Goal: Book appointment/travel/reservation

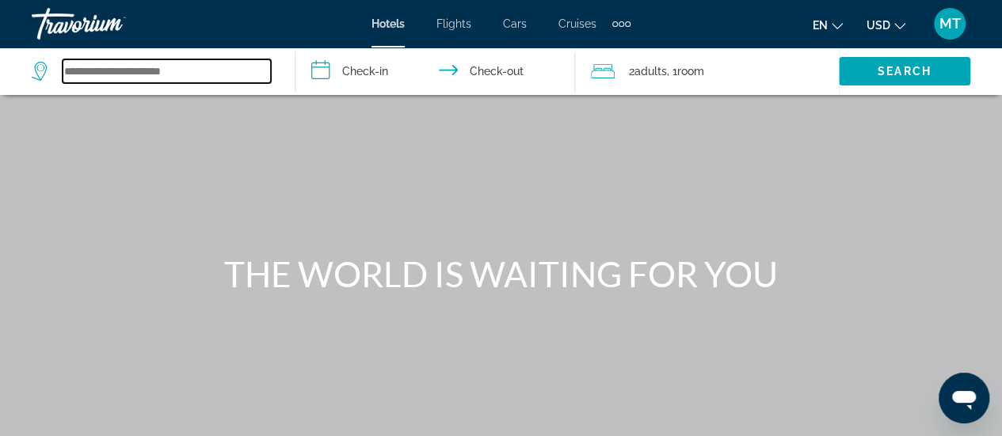
click at [146, 69] on input "Search widget" at bounding box center [167, 71] width 208 height 24
type input "*"
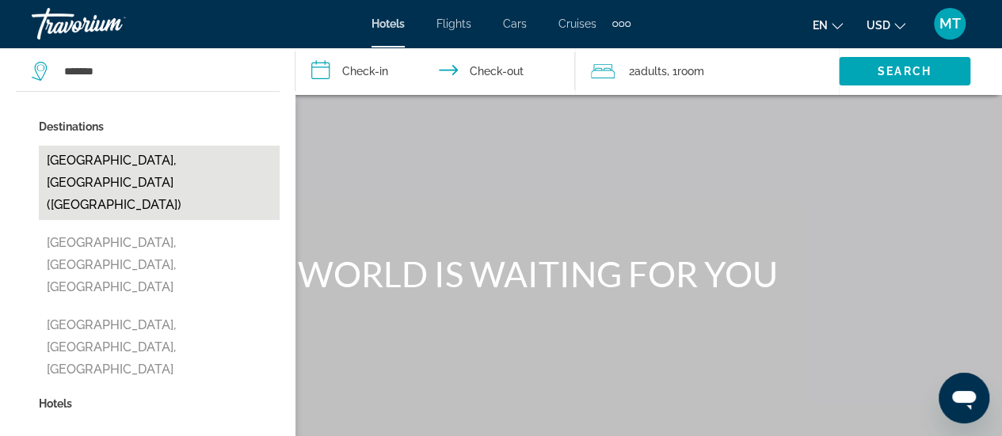
click at [139, 158] on button "Frankfurt, Germany (FRA)" at bounding box center [159, 183] width 241 height 74
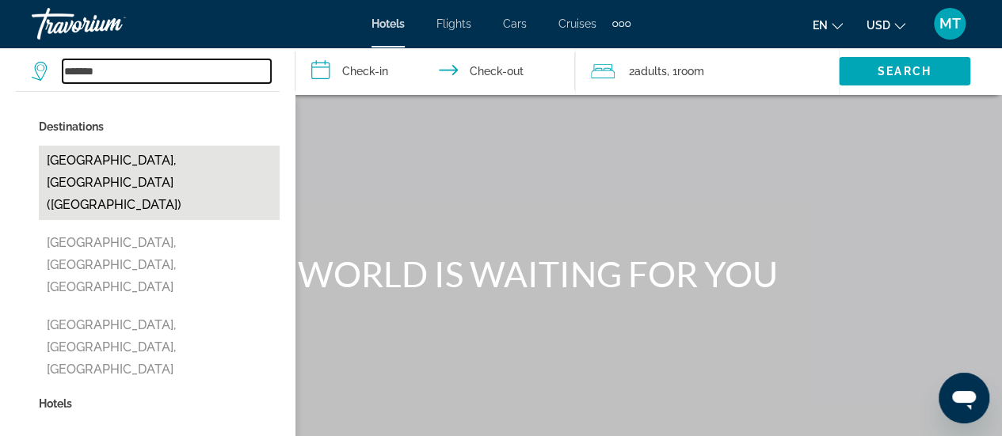
type input "**********"
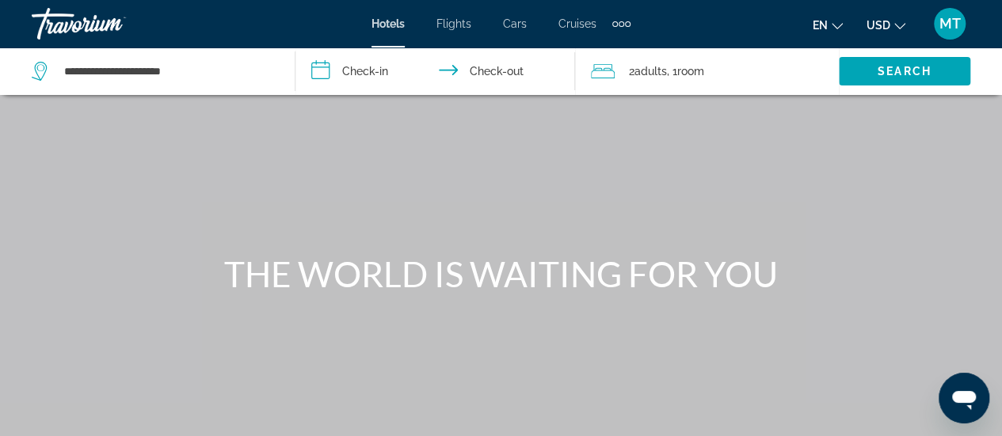
click at [371, 66] on input "**********" at bounding box center [438, 74] width 286 height 52
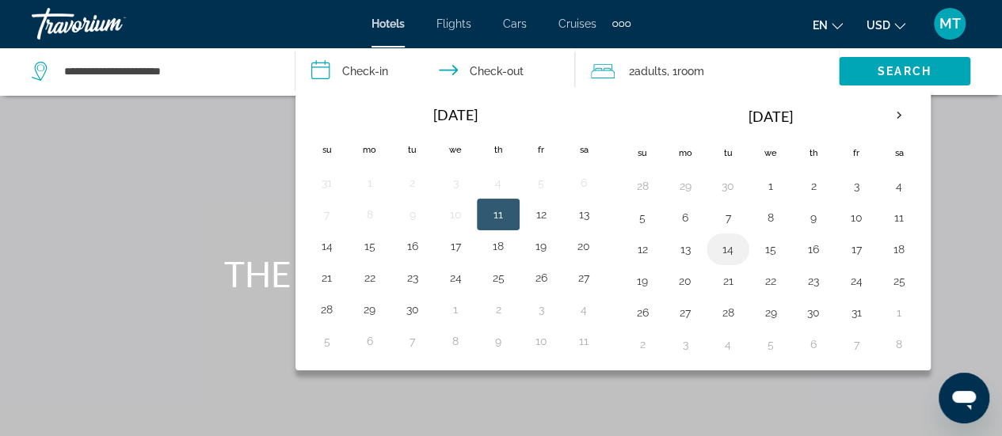
click at [720, 245] on button "14" at bounding box center [727, 249] width 25 height 22
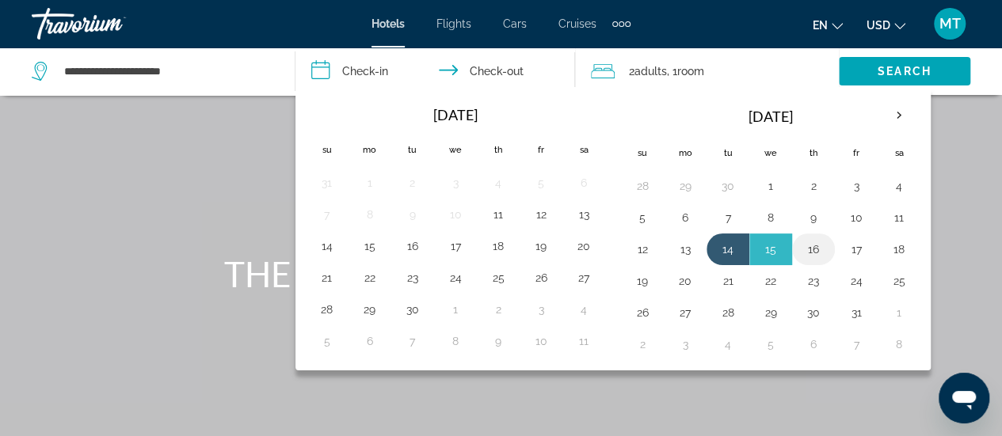
click at [808, 245] on button "16" at bounding box center [812, 249] width 25 height 22
type input "**********"
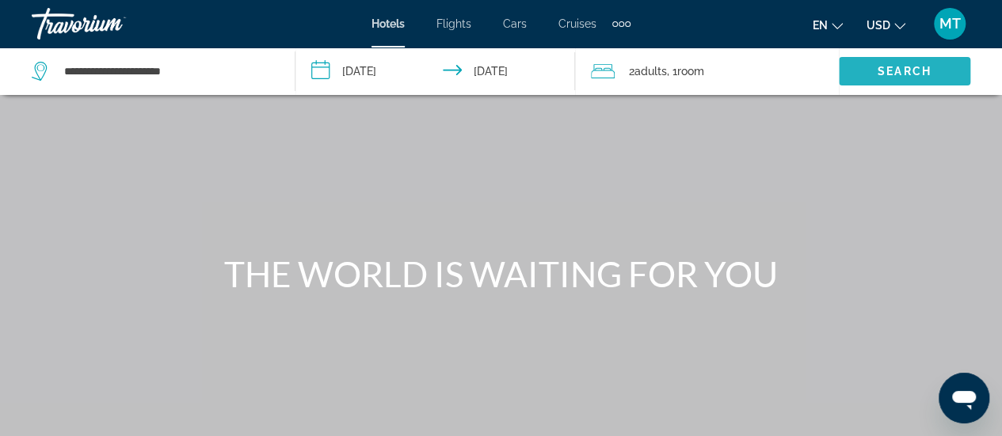
click at [915, 68] on span "Search" at bounding box center [904, 71] width 54 height 13
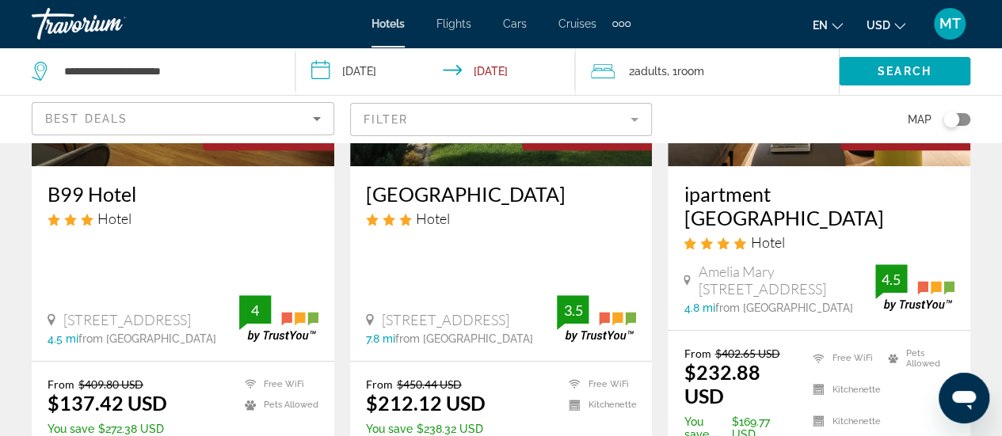
scroll to position [174, 0]
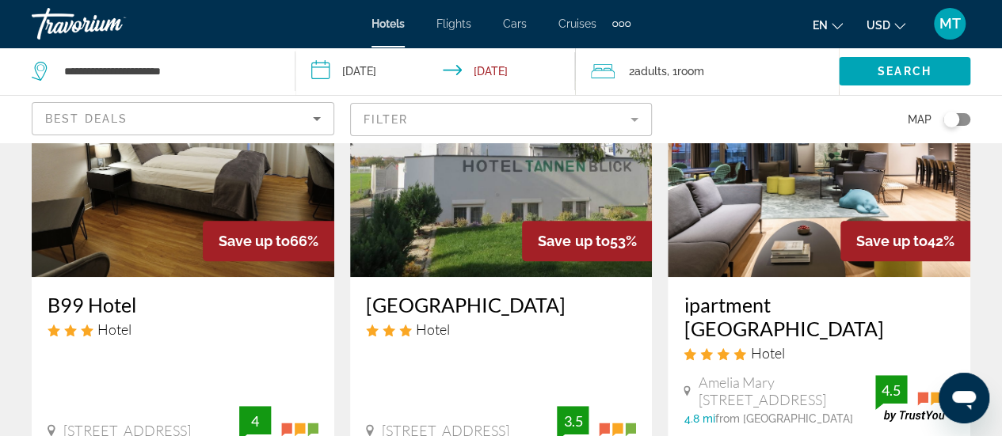
click at [625, 116] on mat-form-field "Filter" at bounding box center [501, 119] width 302 height 33
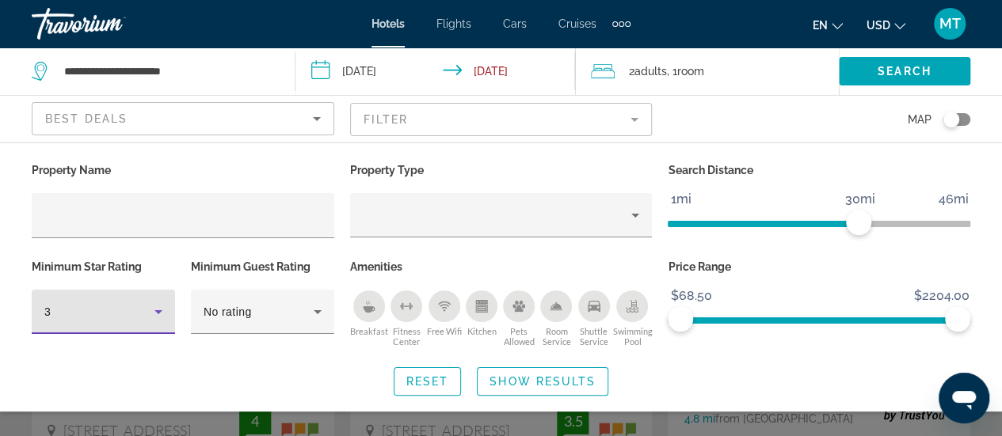
click at [153, 308] on icon "Hotel Filters" at bounding box center [158, 311] width 19 height 19
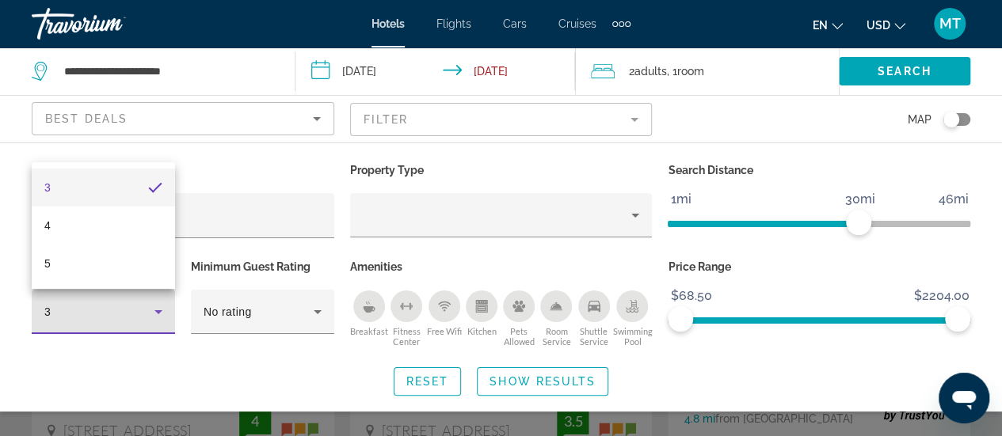
click at [367, 303] on div at bounding box center [501, 218] width 1002 height 436
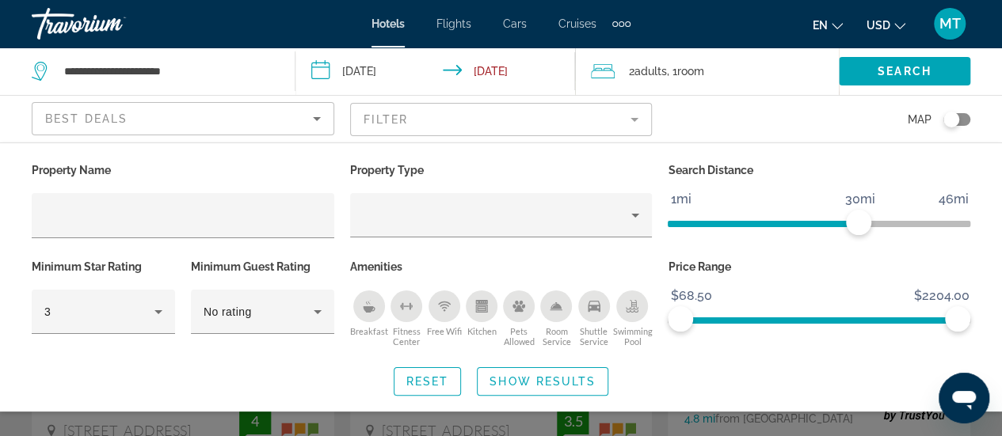
click at [367, 303] on icon "Breakfast" at bounding box center [367, 303] width 2 height 5
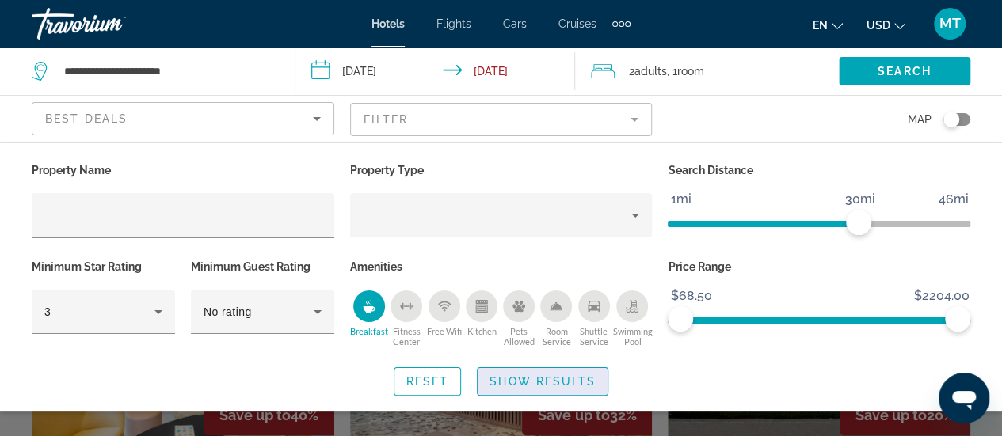
click at [532, 375] on span "Show Results" at bounding box center [542, 381] width 106 height 13
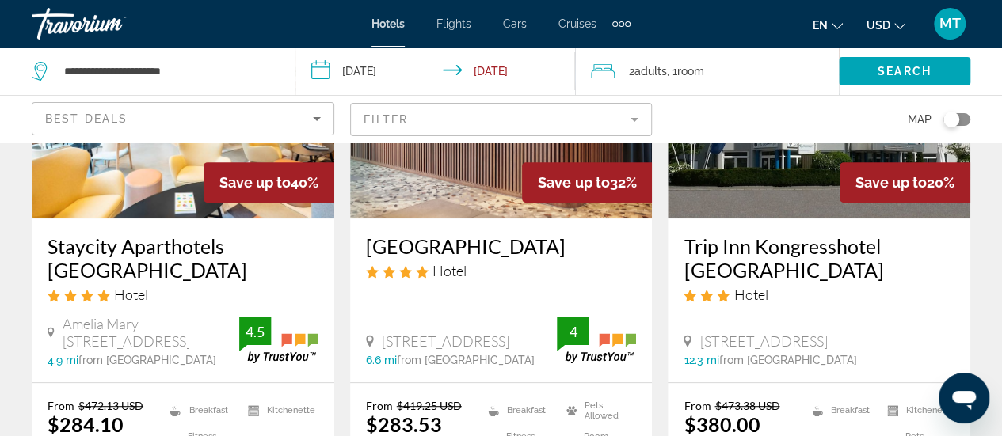
scroll to position [237, 0]
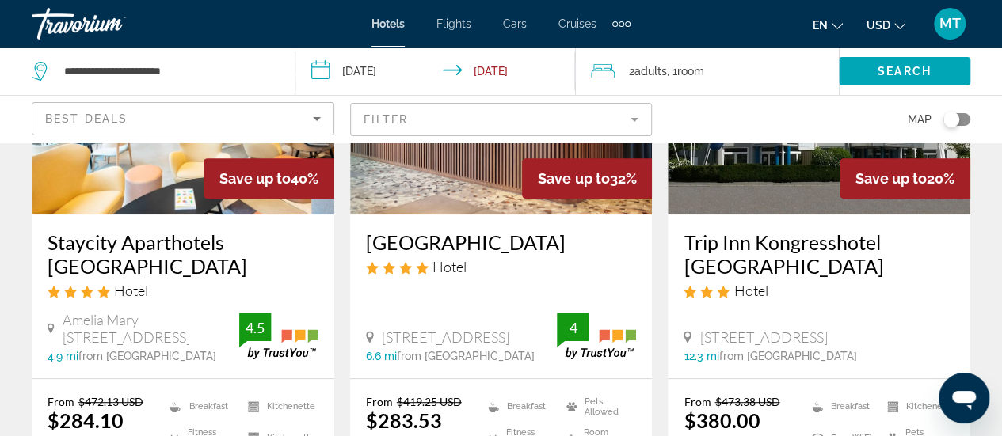
click at [534, 121] on mat-form-field "Filter" at bounding box center [501, 119] width 302 height 33
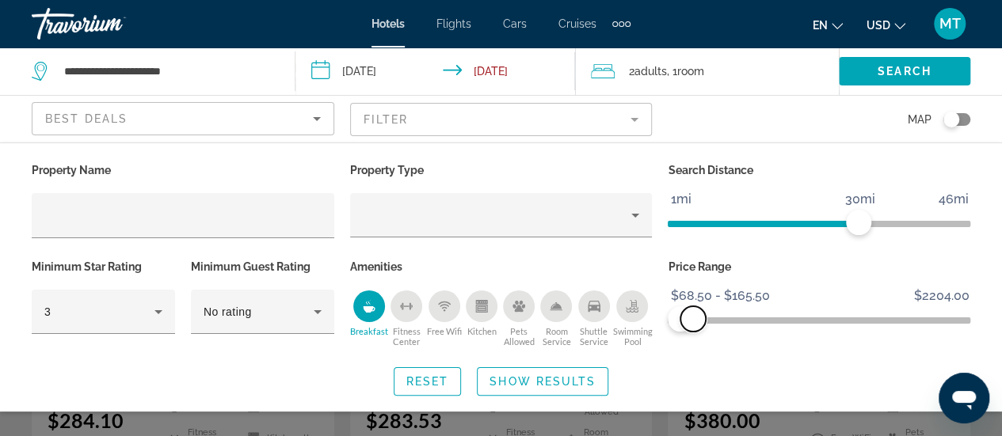
drag, startPoint x: 956, startPoint y: 317, endPoint x: 693, endPoint y: 349, distance: 265.5
click at [693, 349] on div "Price Range $68.50 $2204.00 $68.50 $165.50 $68.50 - $165.50" at bounding box center [819, 304] width 318 height 96
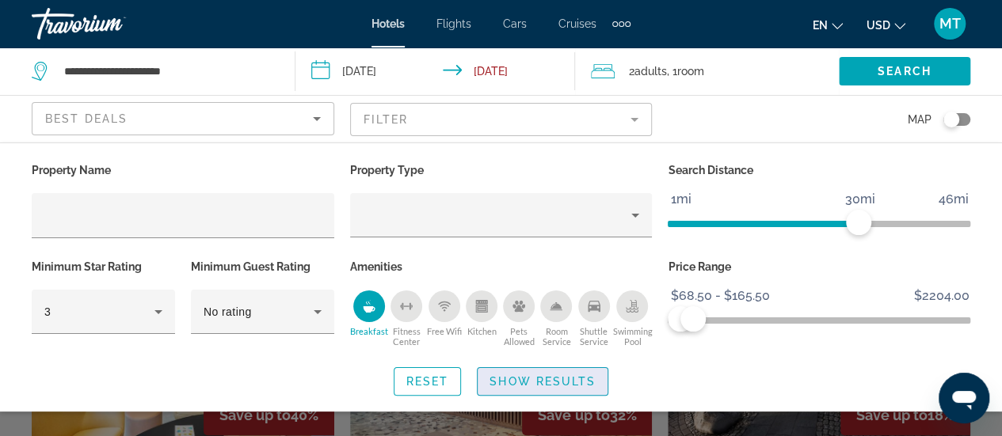
click at [573, 387] on span "Search widget" at bounding box center [542, 382] width 130 height 38
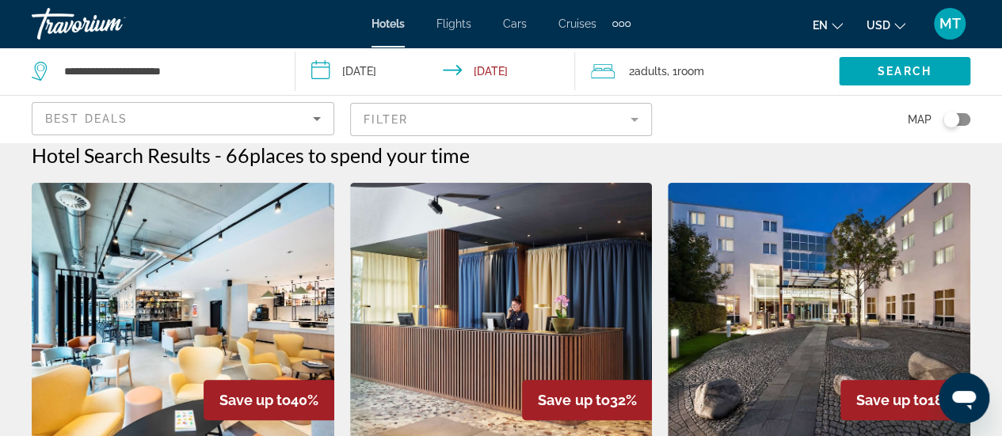
scroll to position [13, 0]
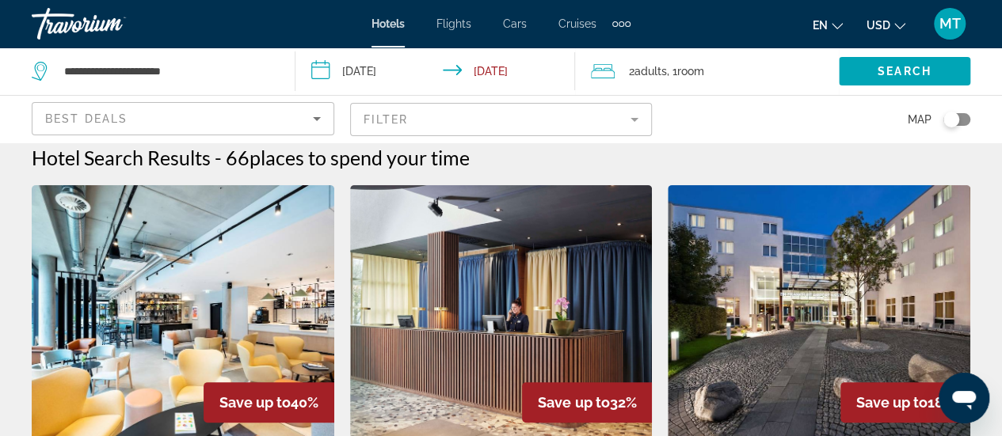
click at [472, 114] on mat-form-field "Filter" at bounding box center [501, 119] width 302 height 33
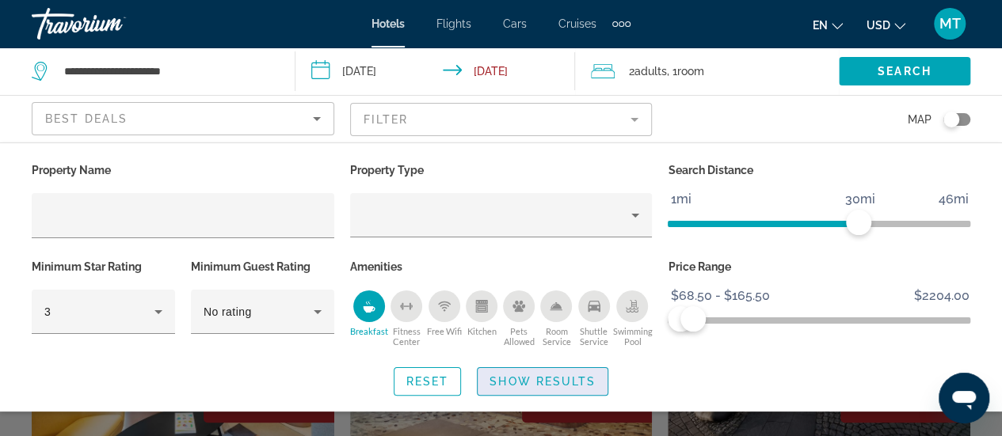
click at [565, 387] on span "Search widget" at bounding box center [542, 382] width 130 height 38
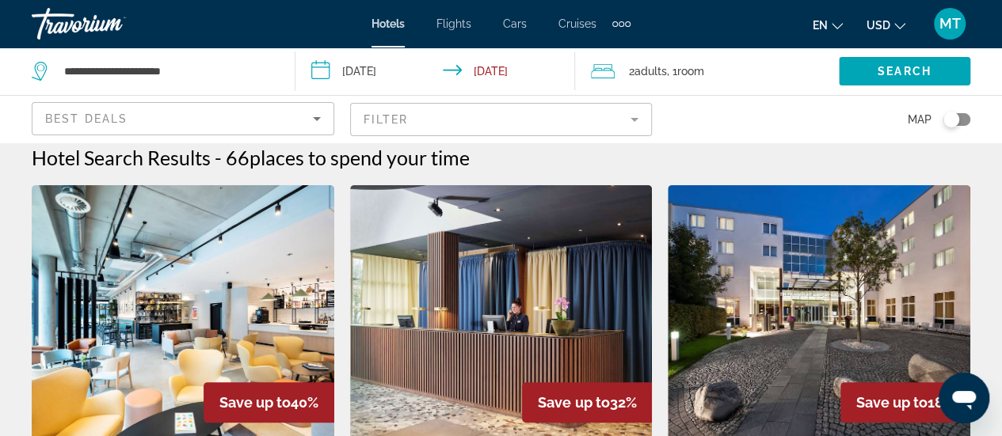
click at [207, 317] on img "Main content" at bounding box center [183, 311] width 302 height 253
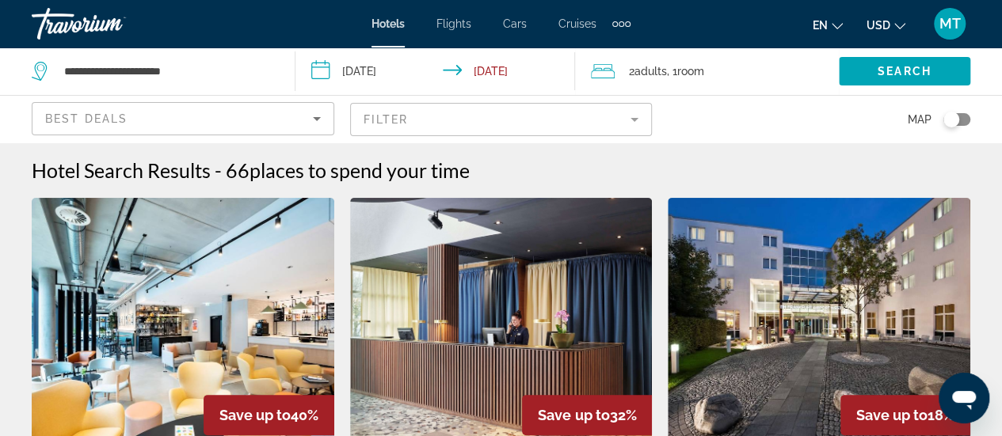
click at [449, 126] on mat-form-field "Filter" at bounding box center [501, 119] width 302 height 33
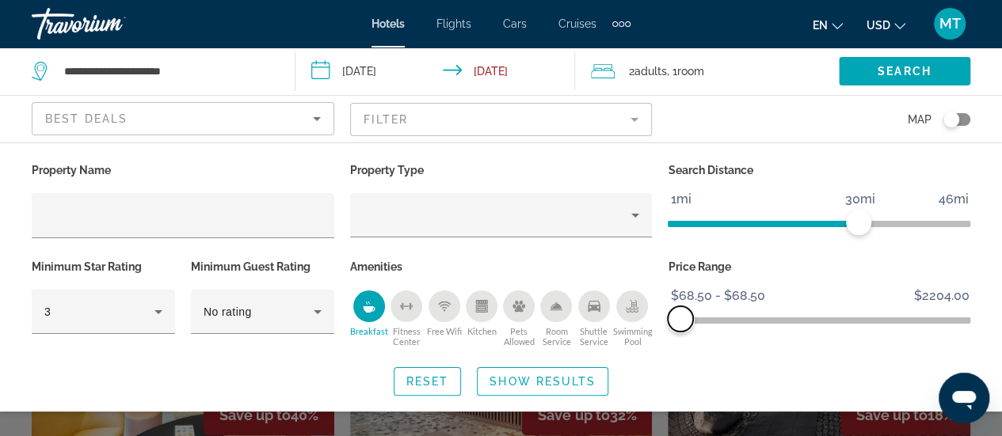
drag, startPoint x: 698, startPoint y: 321, endPoint x: 680, endPoint y: 321, distance: 18.2
click at [680, 321] on span "ngx-slider-max" at bounding box center [679, 318] width 25 height 25
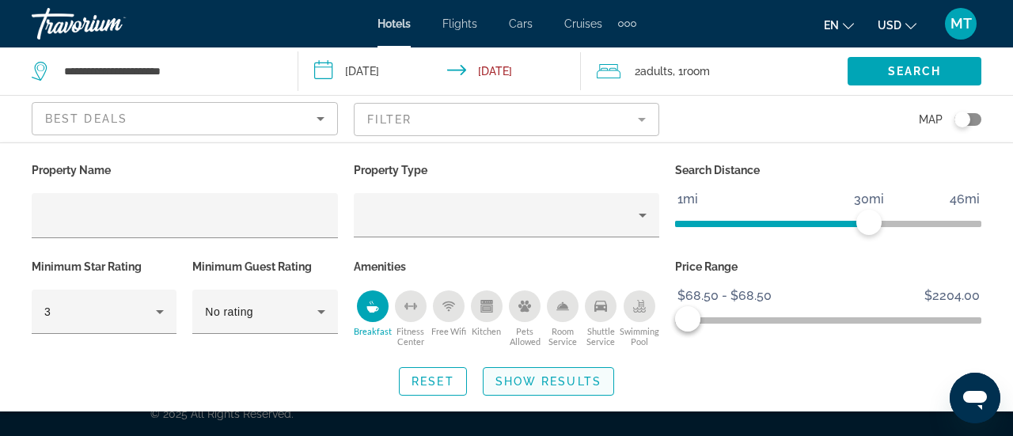
click at [595, 376] on span "Show Results" at bounding box center [549, 381] width 106 height 13
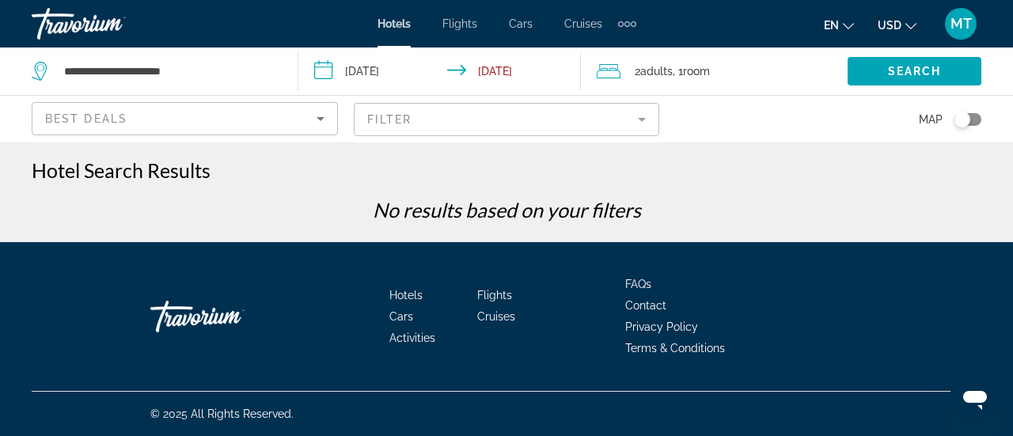
click at [492, 118] on mat-form-field "Filter" at bounding box center [507, 119] width 306 height 33
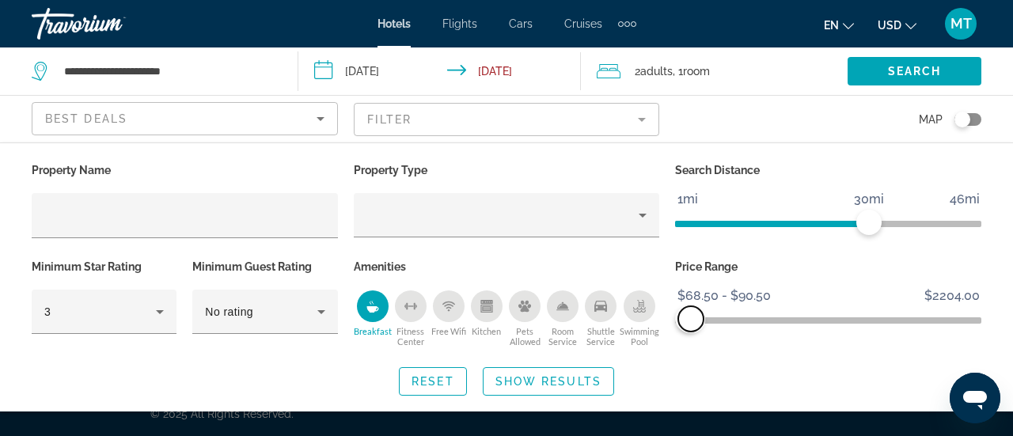
click at [691, 319] on span "ngx-slider-max" at bounding box center [691, 318] width 25 height 25
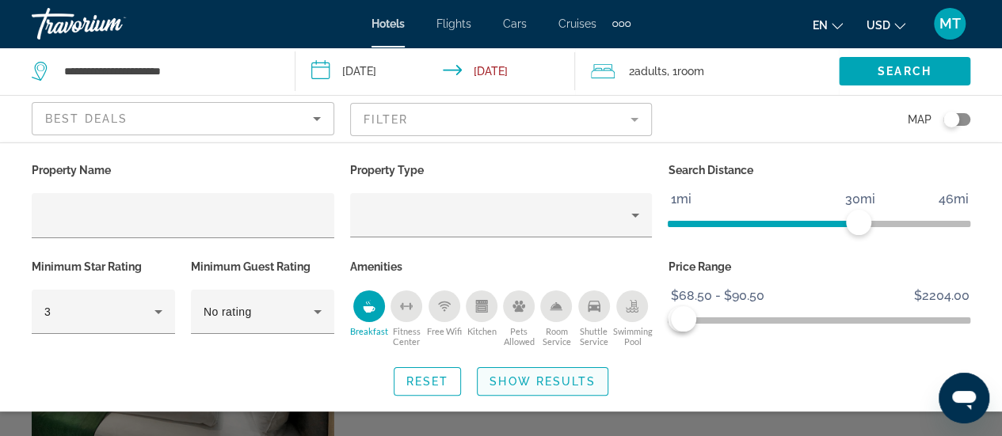
click at [562, 381] on span "Show Results" at bounding box center [542, 381] width 106 height 13
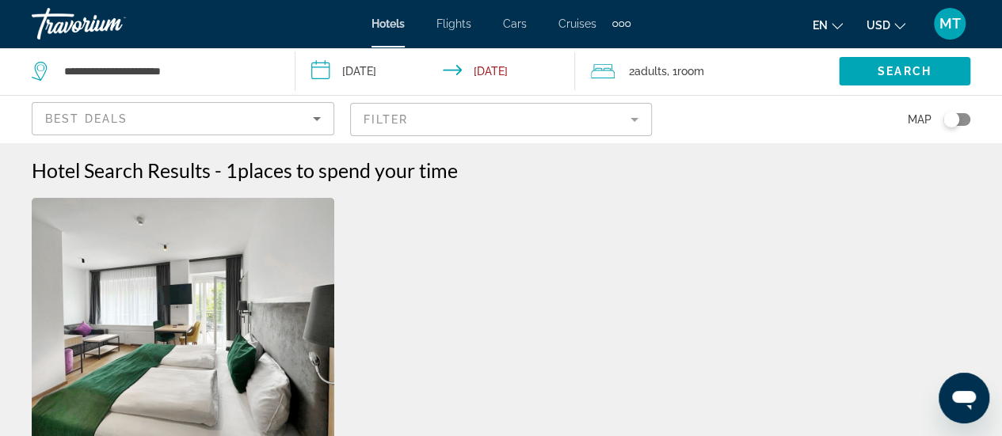
scroll to position [258, 0]
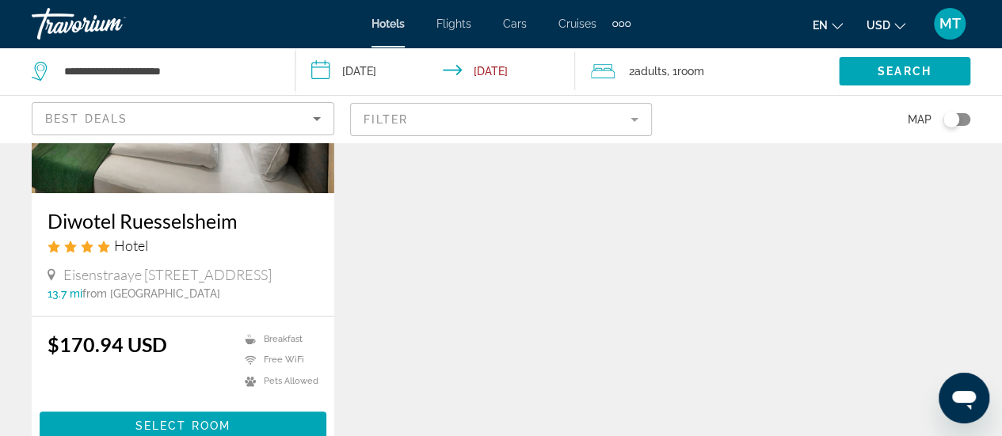
click at [361, 127] on mat-form-field "Filter" at bounding box center [501, 119] width 302 height 33
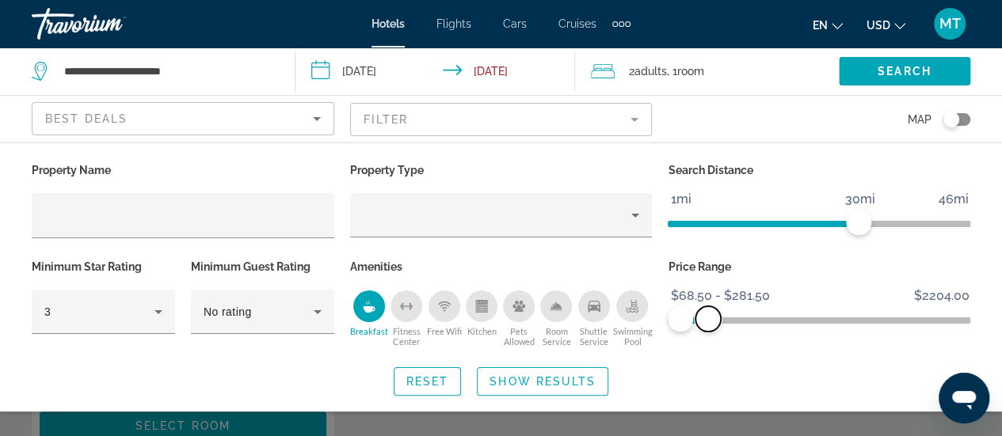
drag, startPoint x: 687, startPoint y: 314, endPoint x: 712, endPoint y: 318, distance: 25.0
click at [712, 318] on span "ngx-slider-max" at bounding box center [707, 318] width 25 height 25
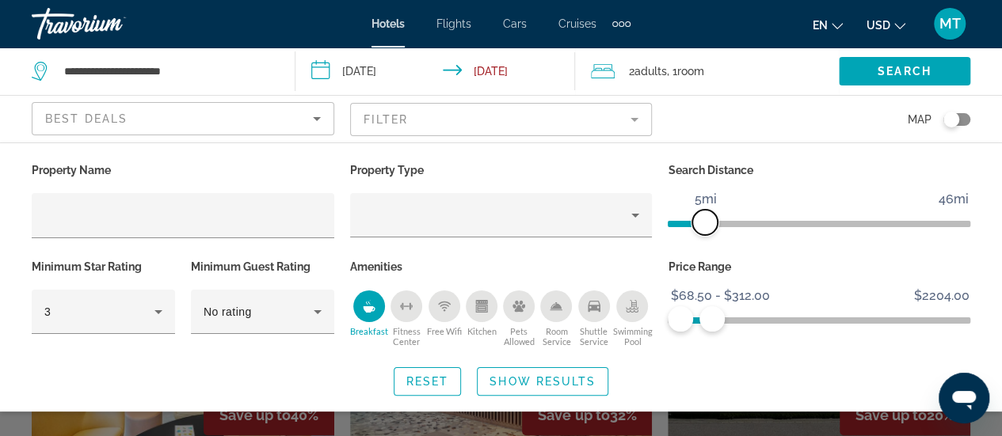
drag, startPoint x: 853, startPoint y: 226, endPoint x: 703, endPoint y: 234, distance: 150.7
click at [703, 234] on span "ngx-slider" at bounding box center [704, 222] width 25 height 25
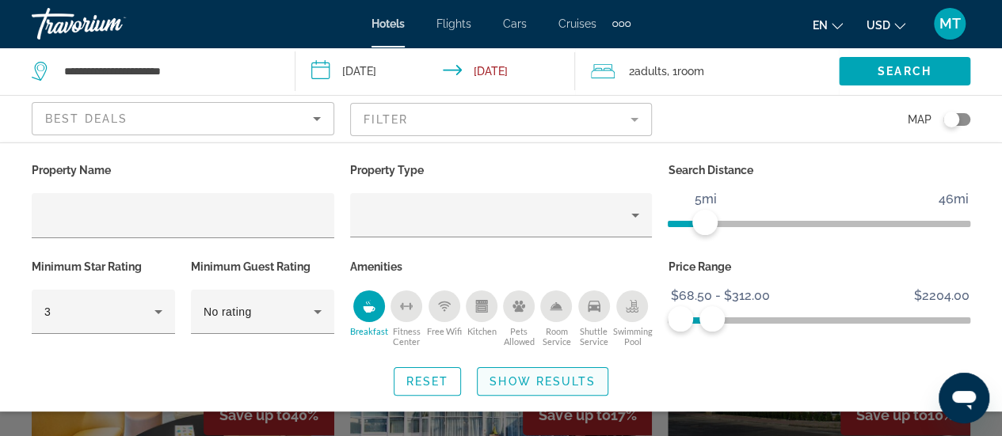
click at [554, 388] on span "Search widget" at bounding box center [542, 382] width 130 height 38
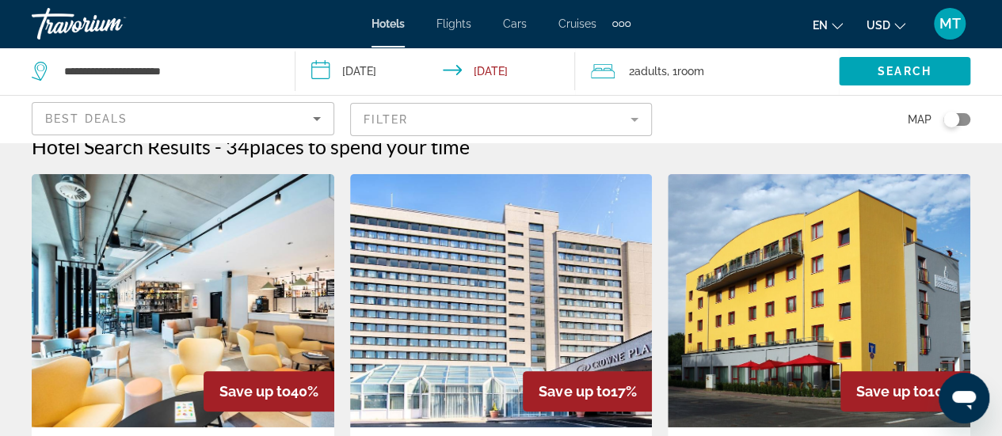
scroll to position [19, 0]
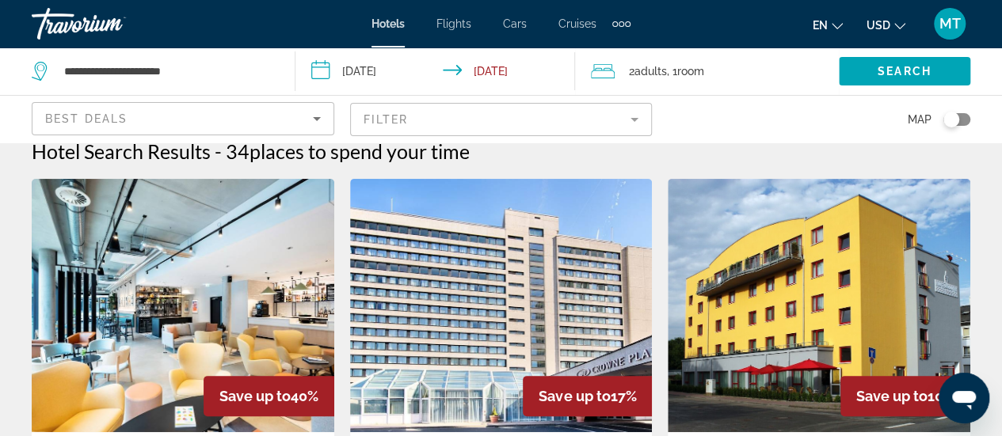
click at [299, 112] on div "Best Deals" at bounding box center [179, 118] width 268 height 19
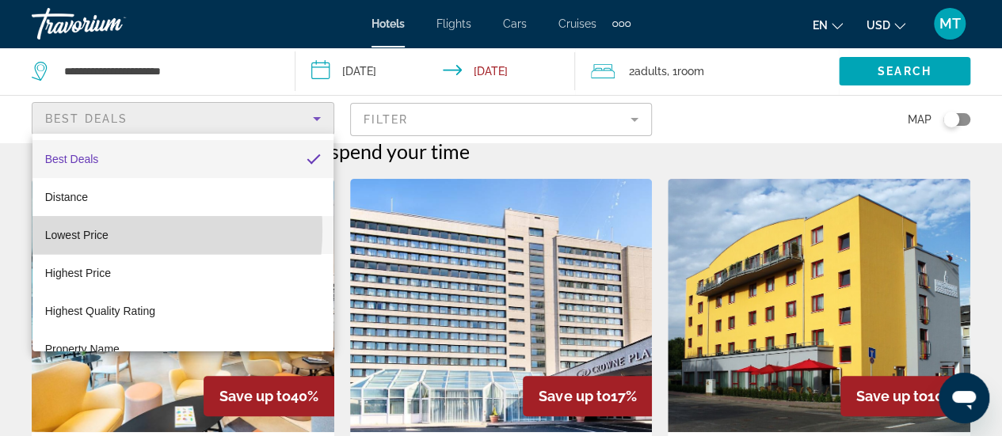
click at [94, 230] on span "Lowest Price" at bounding box center [76, 235] width 63 height 13
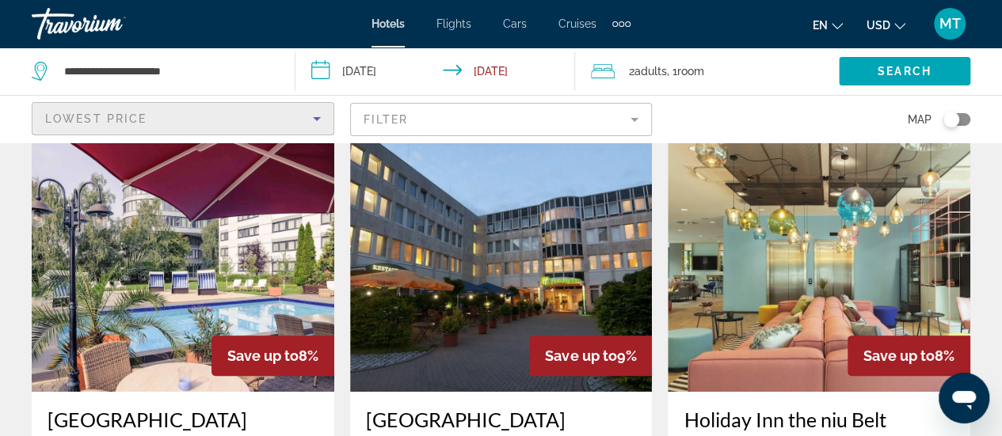
scroll to position [83, 0]
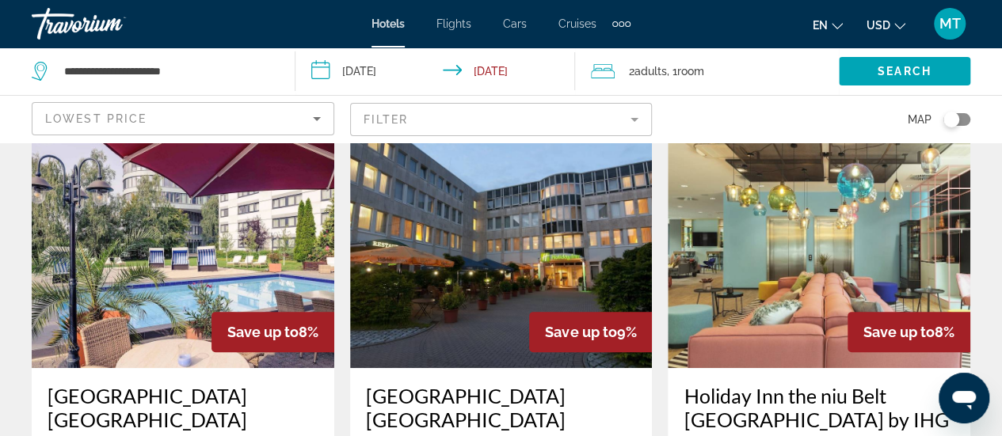
click at [241, 257] on img "Main content" at bounding box center [183, 241] width 302 height 253
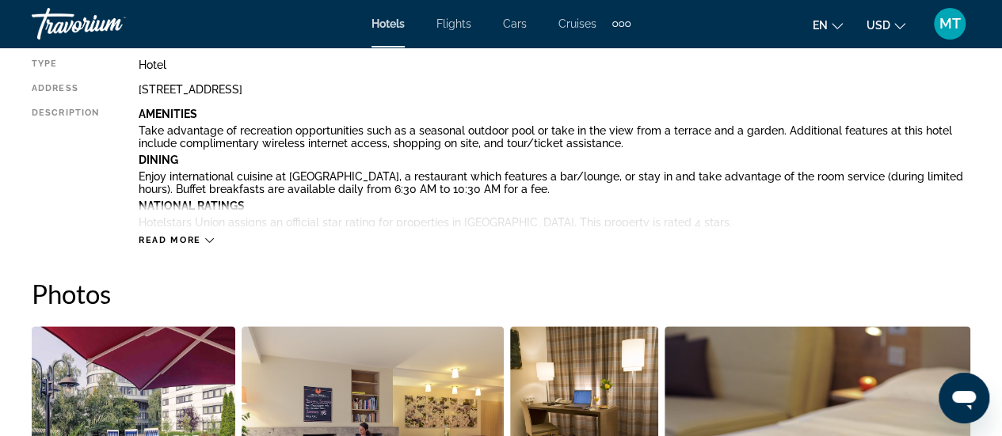
scroll to position [866, 0]
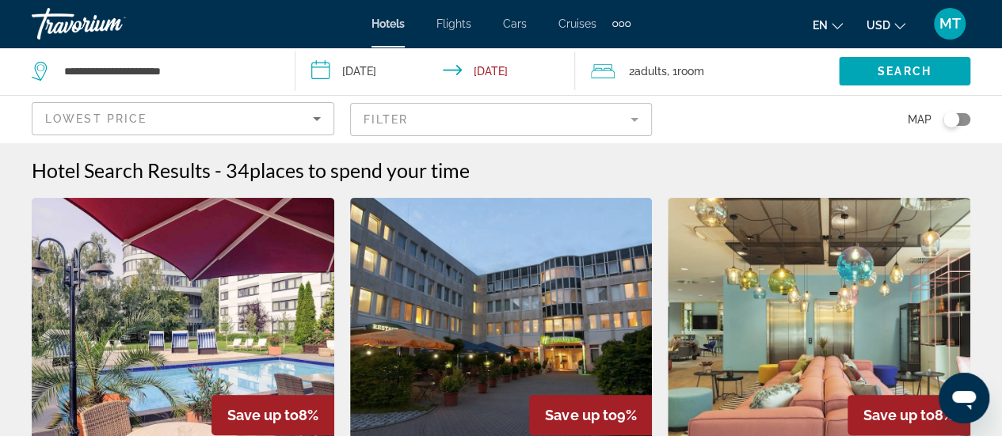
click at [309, 131] on div "Lowest Price" at bounding box center [183, 125] width 276 height 44
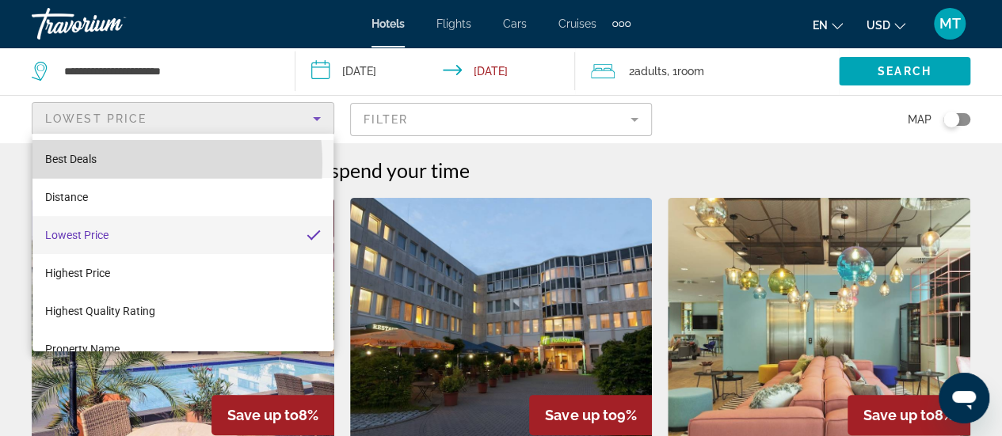
click at [104, 164] on mat-option "Best Deals" at bounding box center [182, 159] width 301 height 38
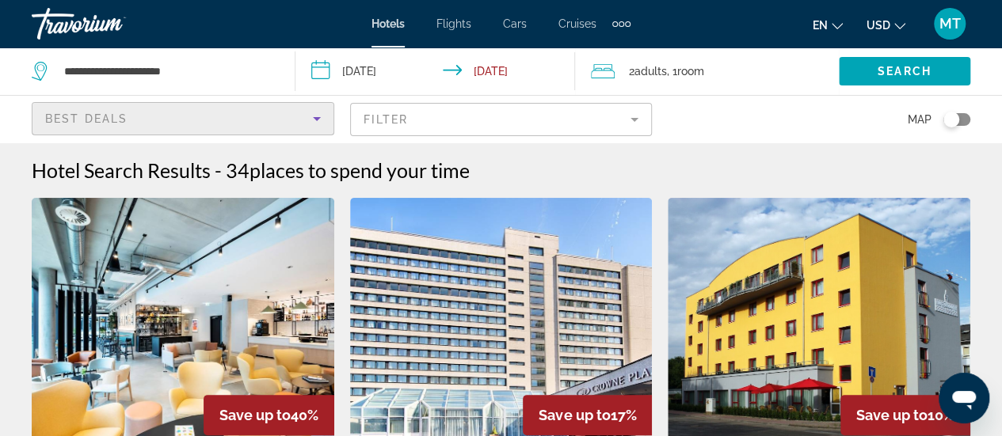
click at [454, 123] on mat-form-field "Filter" at bounding box center [501, 119] width 302 height 33
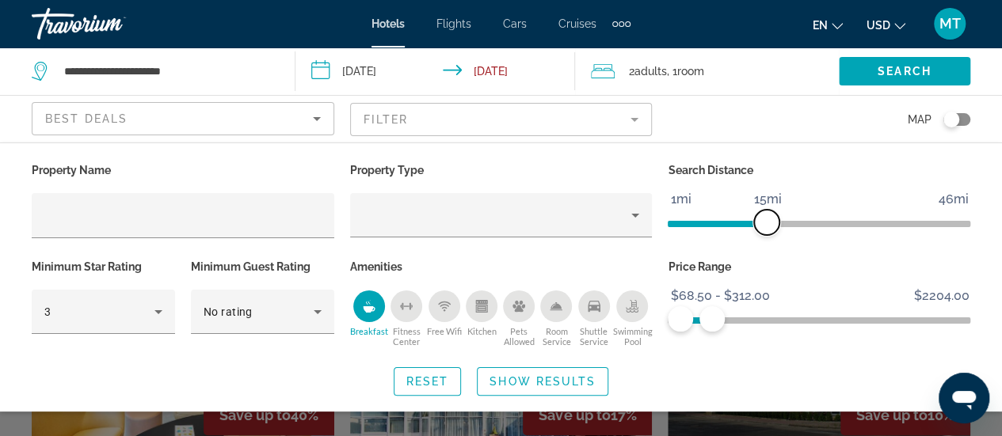
drag, startPoint x: 706, startPoint y: 219, endPoint x: 780, endPoint y: 238, distance: 76.0
click at [780, 238] on div "Search Distance 1mi 46mi 15mi" at bounding box center [819, 207] width 318 height 97
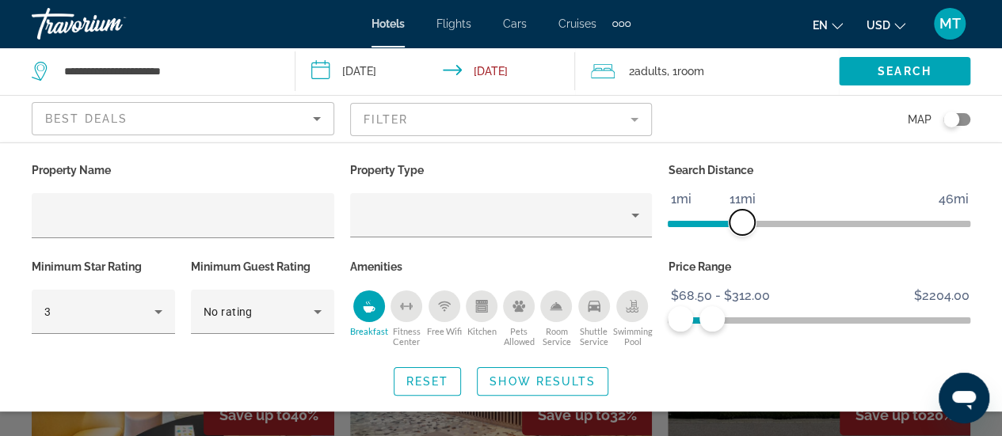
drag, startPoint x: 778, startPoint y: 221, endPoint x: 739, endPoint y: 218, distance: 38.9
click at [739, 218] on span "ngx-slider" at bounding box center [741, 222] width 25 height 25
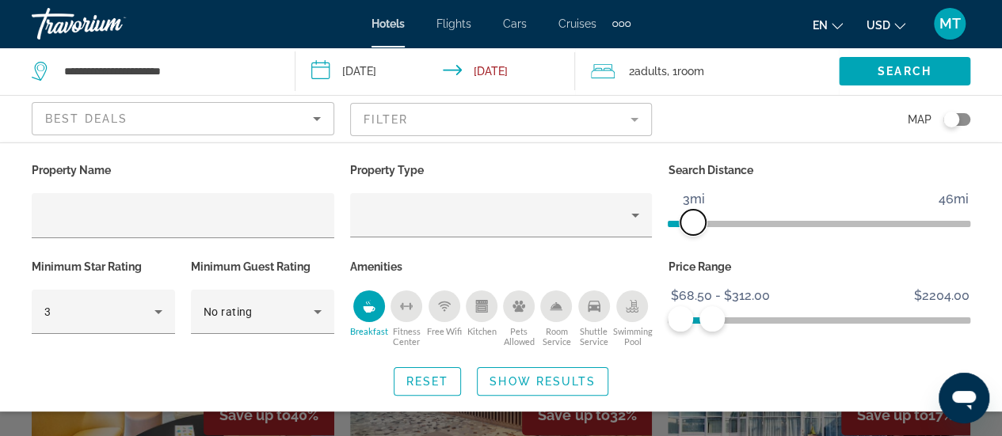
drag, startPoint x: 741, startPoint y: 218, endPoint x: 692, endPoint y: 226, distance: 49.7
click at [692, 226] on span "ngx-slider" at bounding box center [692, 222] width 25 height 25
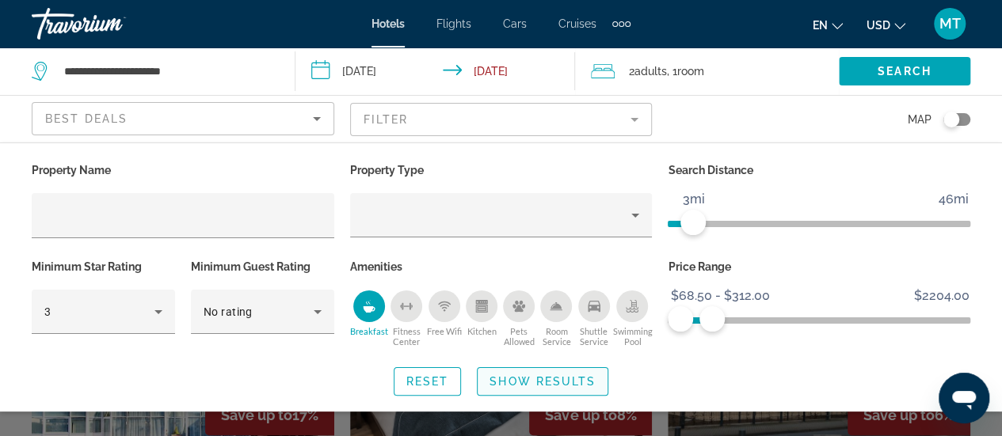
click at [572, 381] on span "Show Results" at bounding box center [542, 381] width 106 height 13
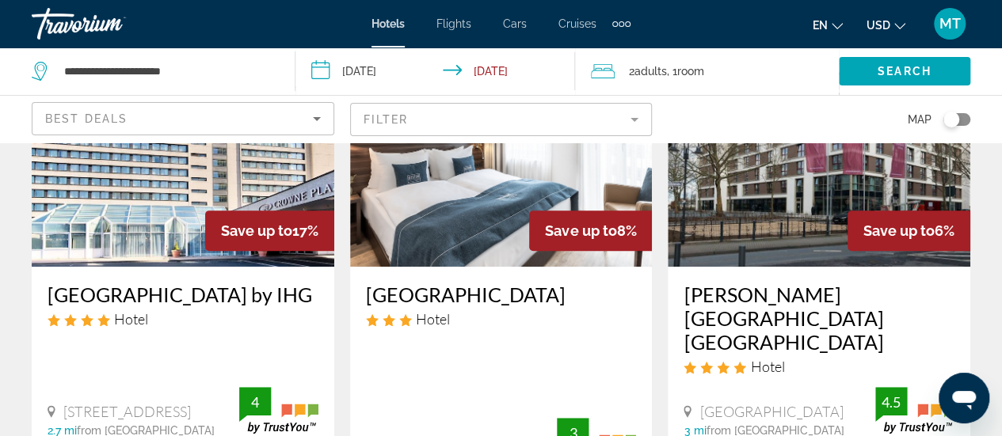
scroll to position [181, 0]
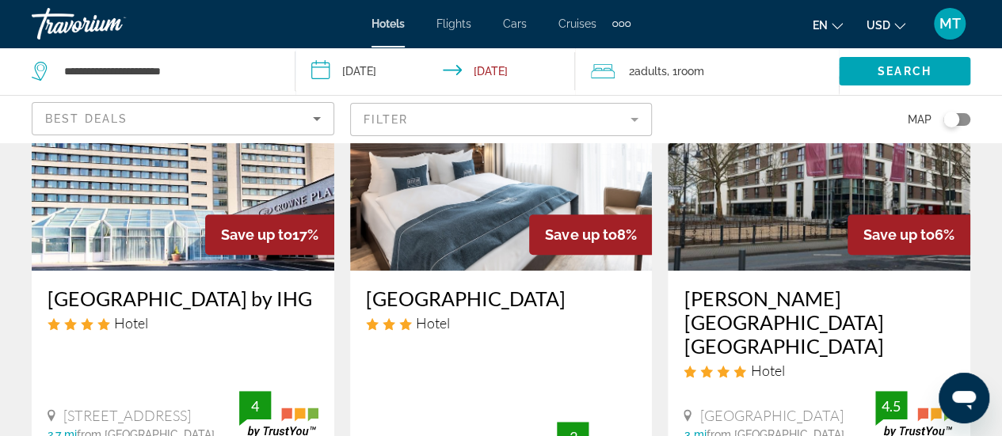
click at [157, 215] on img "Main content" at bounding box center [183, 143] width 302 height 253
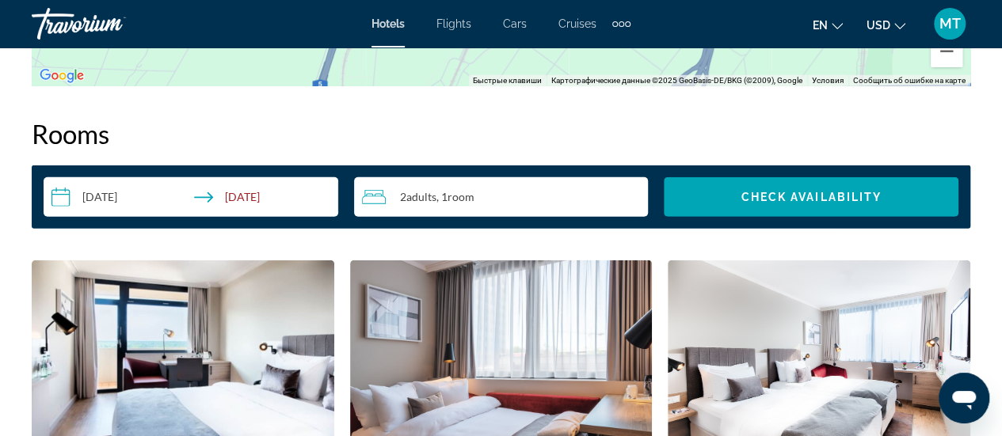
scroll to position [2207, 0]
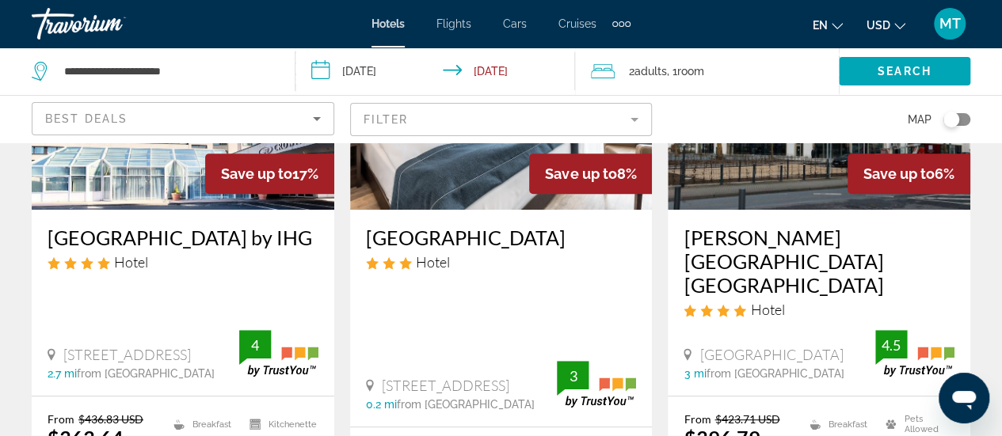
scroll to position [241, 0]
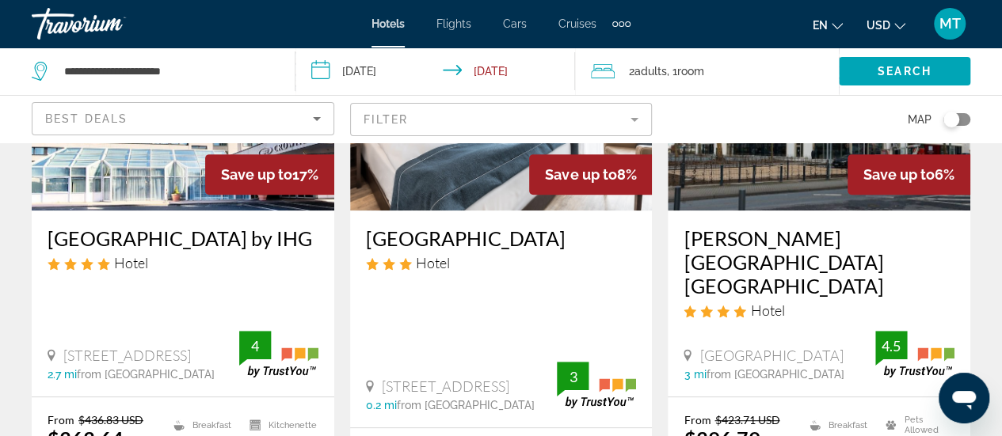
drag, startPoint x: 587, startPoint y: 222, endPoint x: 347, endPoint y: 17, distance: 316.2
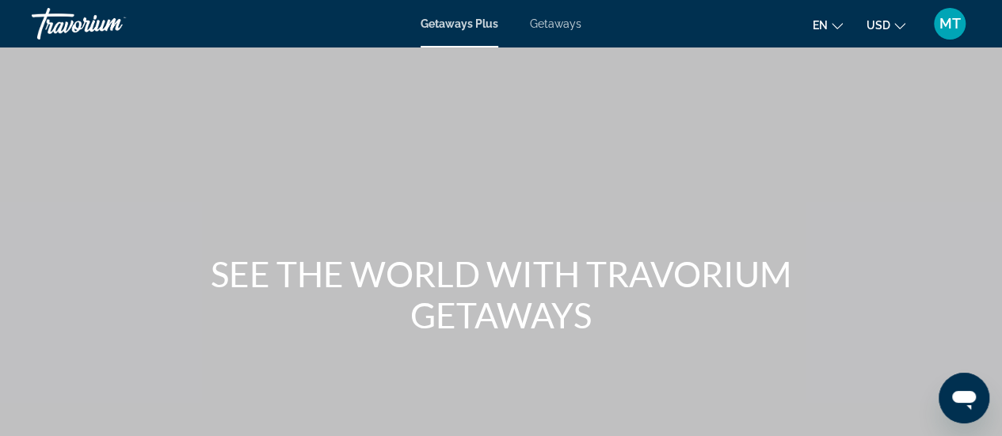
click at [556, 25] on span "Getaways" at bounding box center [555, 23] width 51 height 13
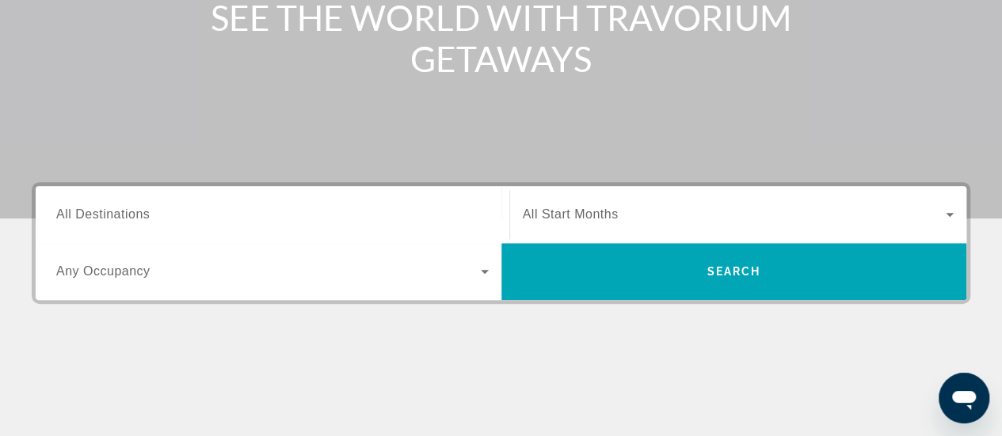
scroll to position [283, 0]
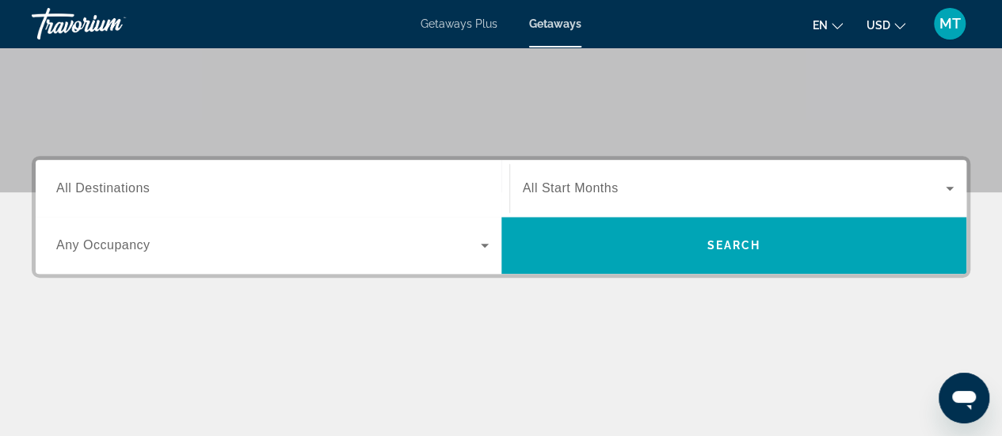
click at [93, 190] on span "All Destinations" at bounding box center [102, 187] width 93 height 13
click at [93, 190] on input "Destination All Destinations" at bounding box center [272, 189] width 432 height 19
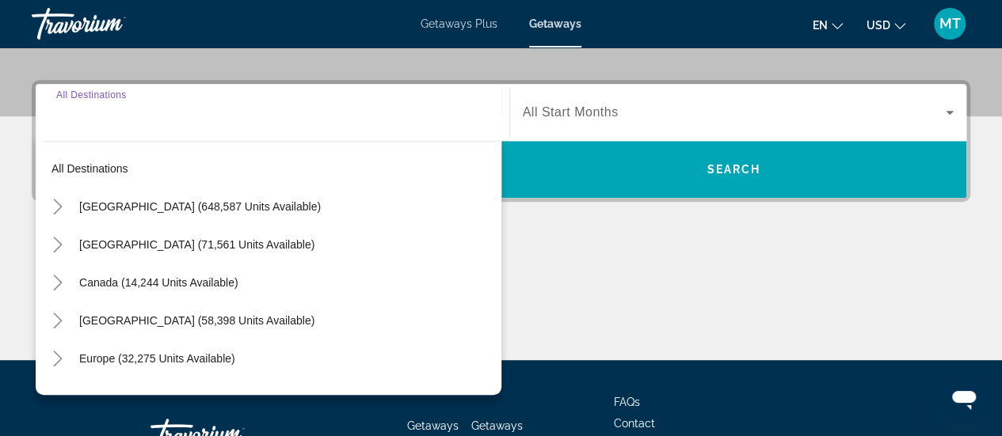
scroll to position [386, 0]
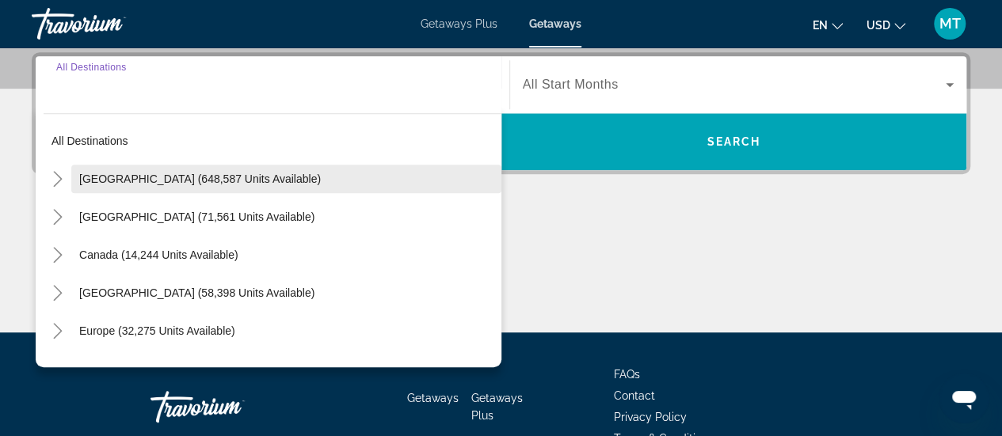
click at [135, 173] on span "[GEOGRAPHIC_DATA] (648,587 units available)" at bounding box center [199, 179] width 241 height 13
type input "**********"
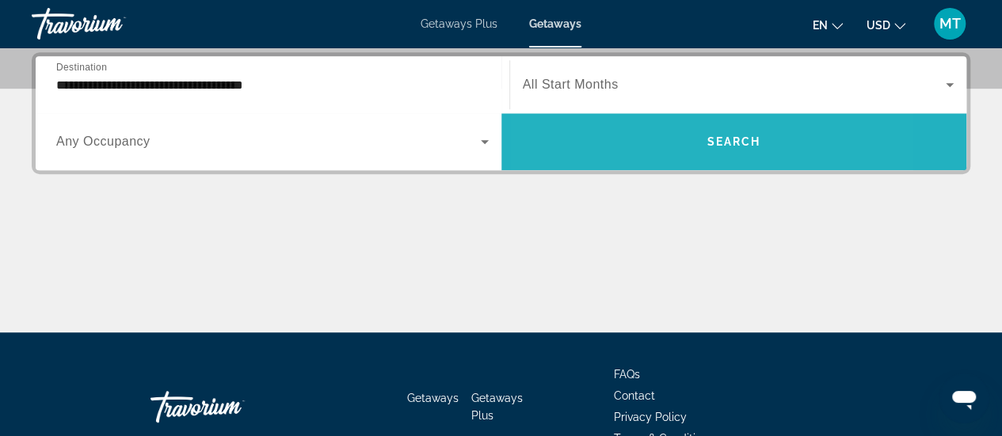
click at [638, 139] on span "Search widget" at bounding box center [734, 142] width 466 height 38
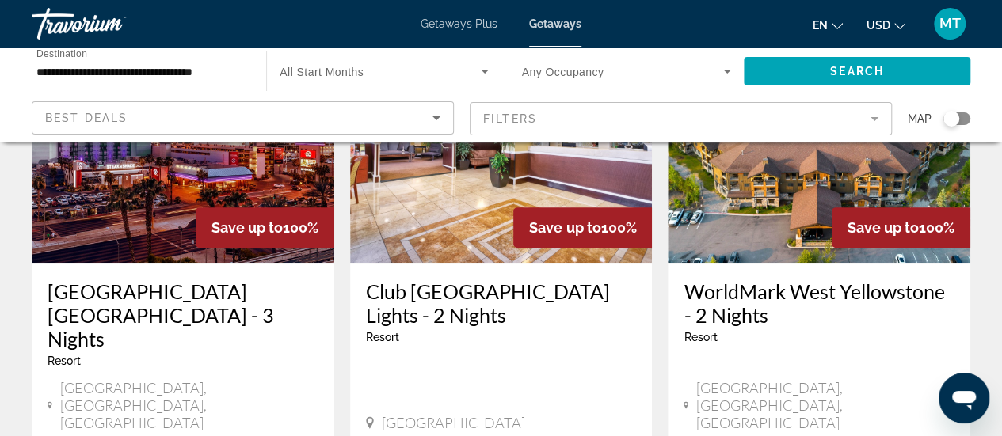
scroll to position [188, 0]
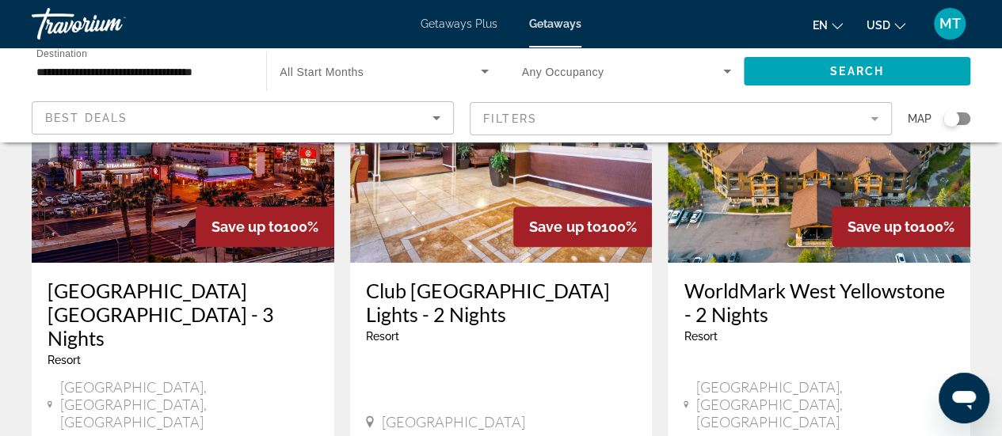
click at [143, 187] on img "Main content" at bounding box center [183, 136] width 302 height 253
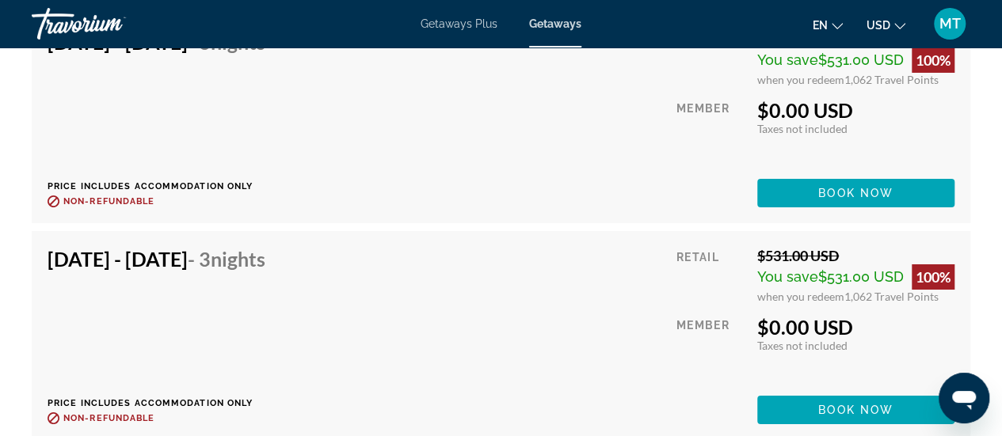
scroll to position [8761, 0]
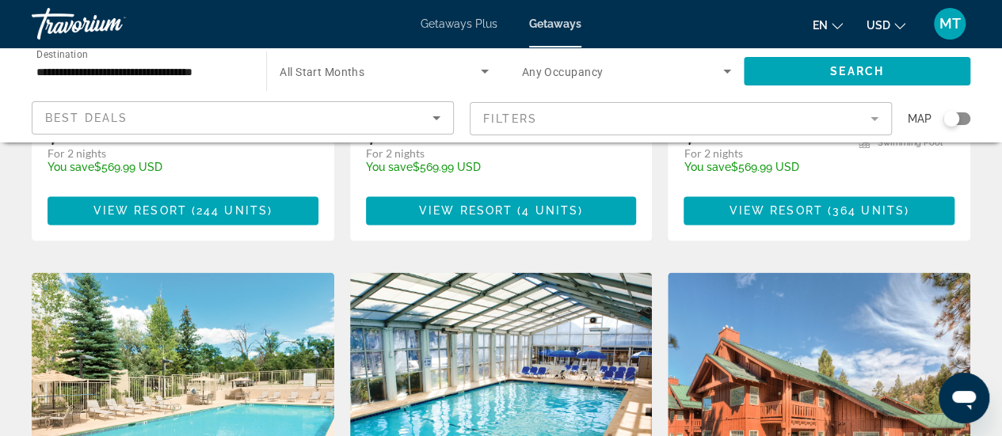
scroll to position [1131, 0]
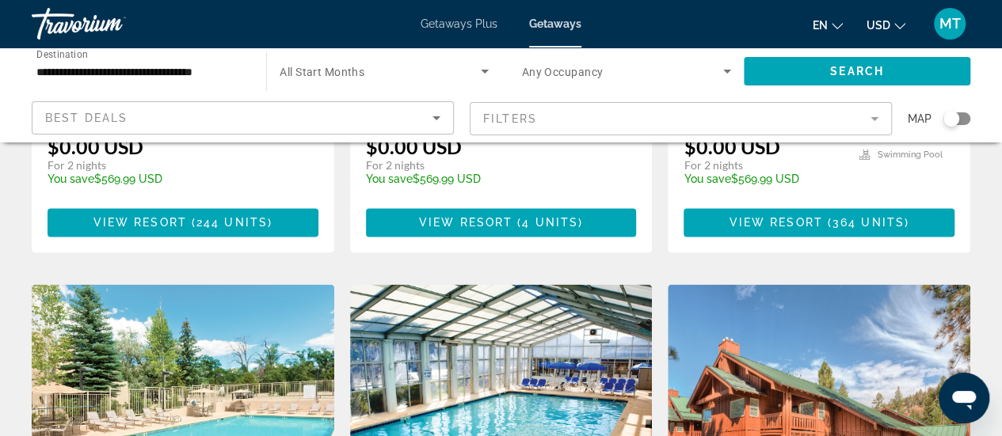
click at [176, 65] on input "**********" at bounding box center [140, 72] width 209 height 19
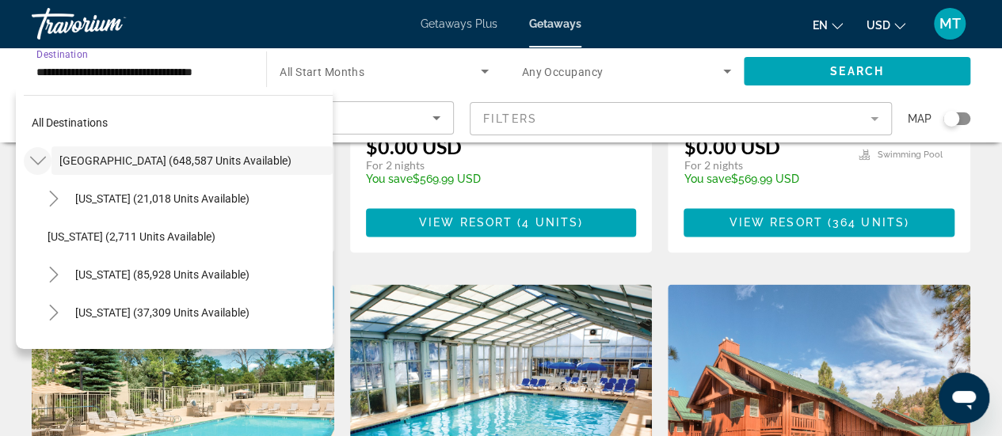
click at [37, 158] on icon "Toggle United States (648,587 units available)" at bounding box center [38, 161] width 16 height 16
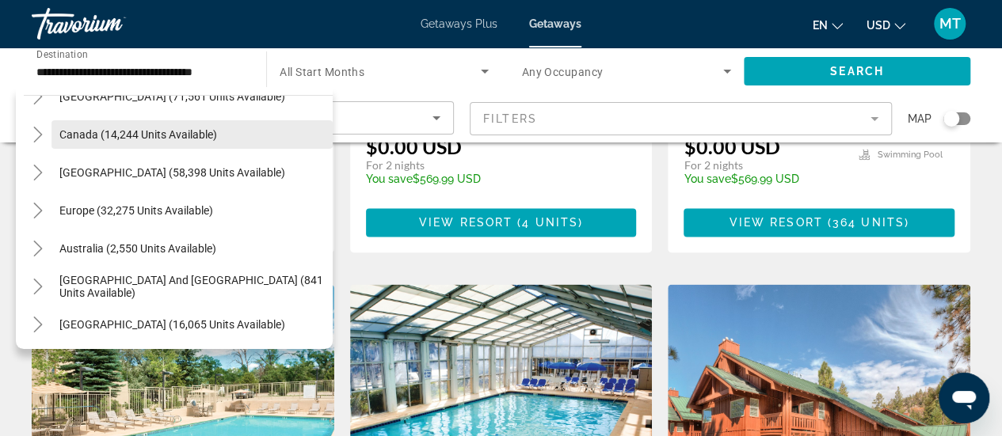
scroll to position [104, 0]
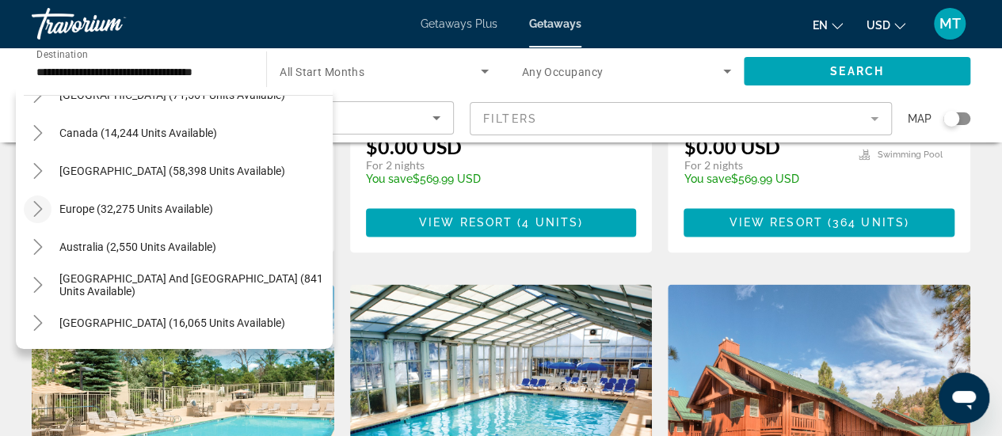
click at [37, 209] on icon "Toggle Europe (32,275 units available)" at bounding box center [38, 209] width 16 height 16
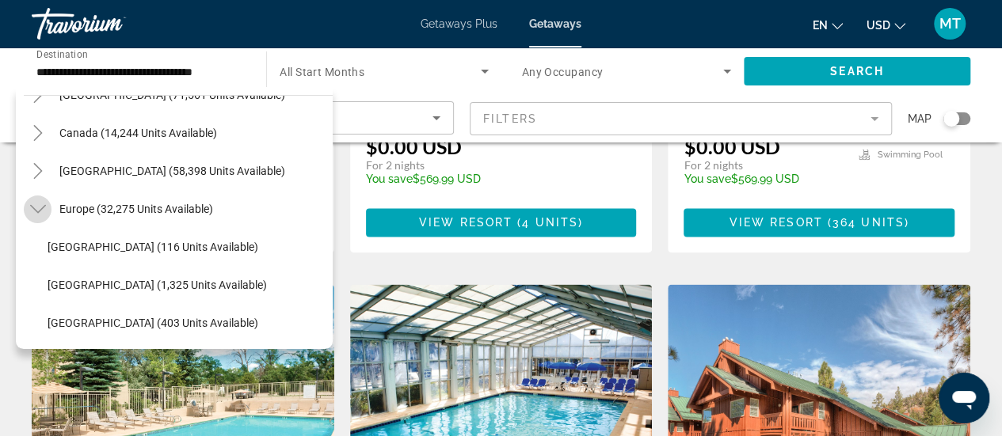
scroll to position [198, 0]
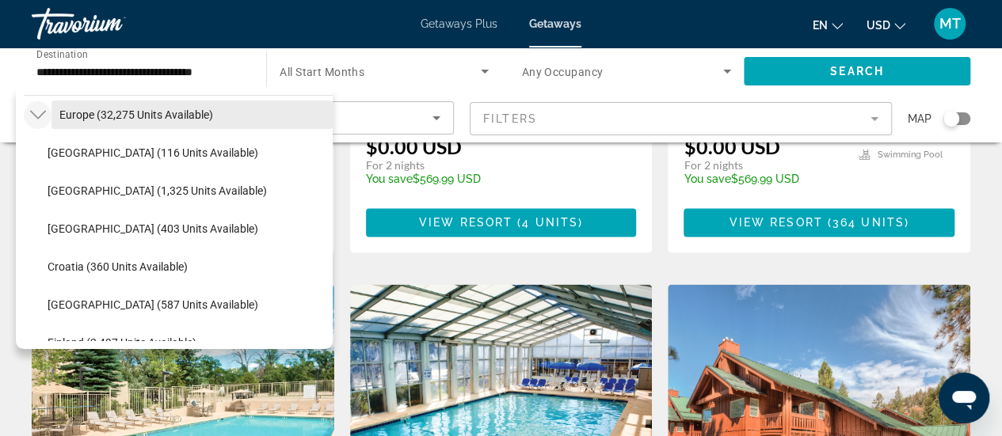
click at [106, 113] on span "Europe (32,275 units available)" at bounding box center [136, 114] width 154 height 13
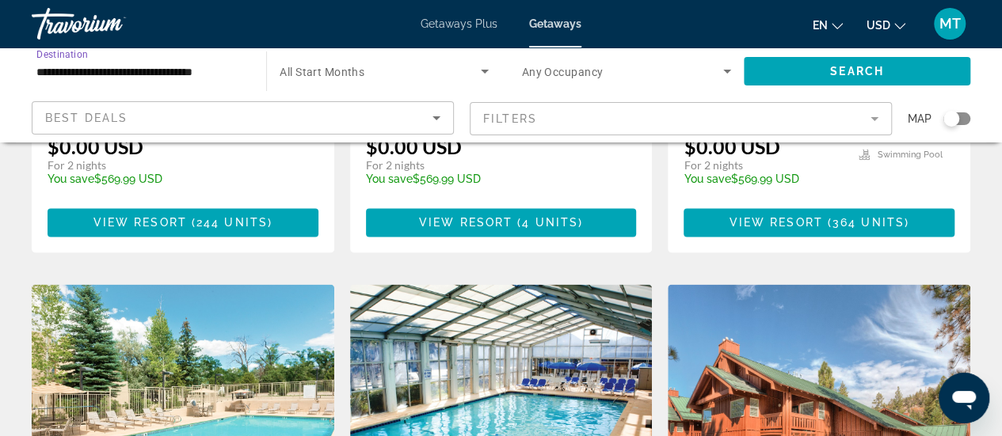
type input "**********"
click at [778, 67] on span "Search widget" at bounding box center [856, 71] width 226 height 38
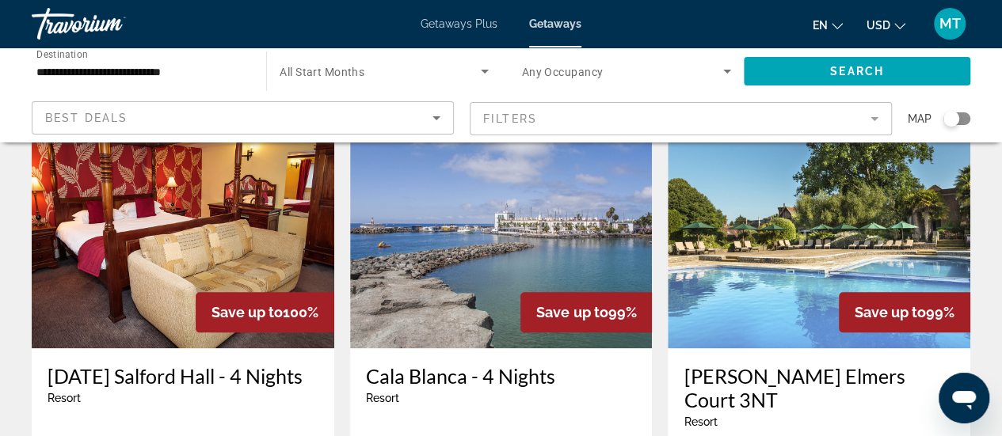
scroll to position [708, 0]
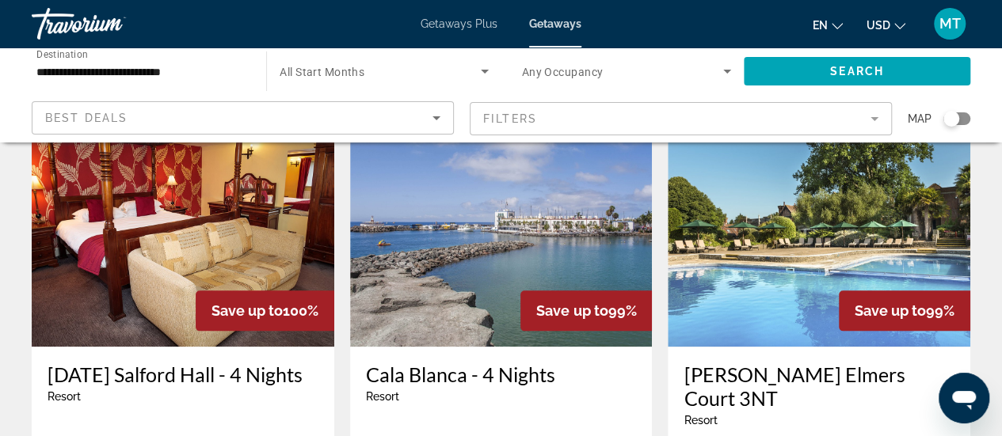
click at [450, 254] on img "Main content" at bounding box center [501, 219] width 302 height 253
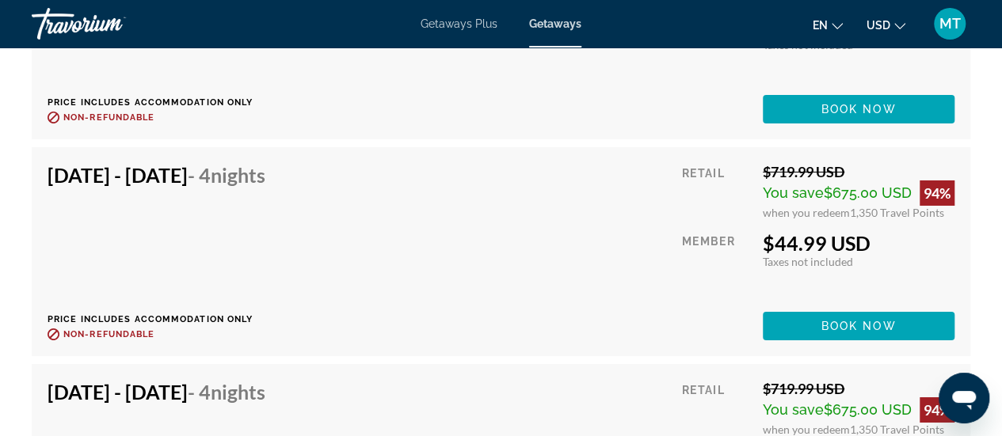
scroll to position [8702, 0]
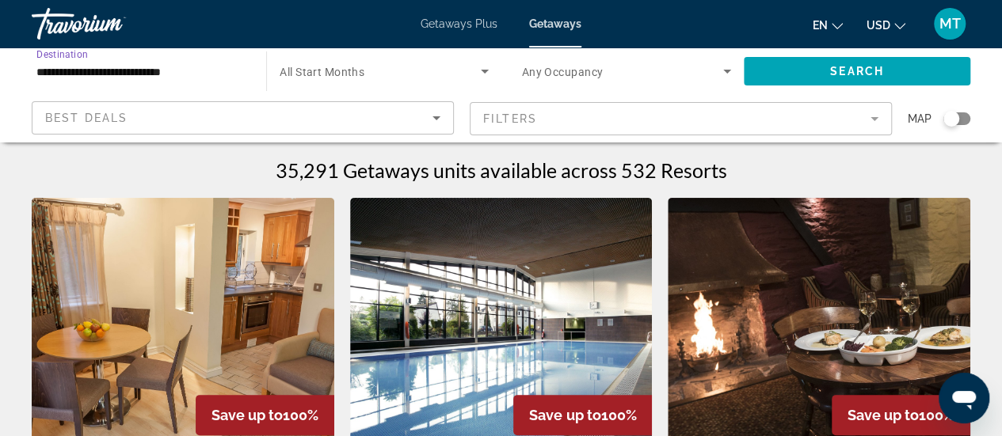
click at [163, 72] on input "**********" at bounding box center [140, 72] width 209 height 19
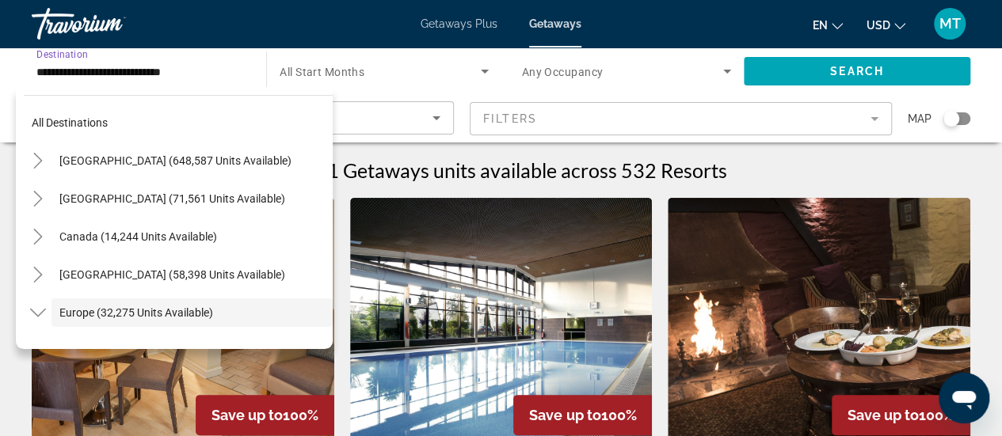
scroll to position [94, 0]
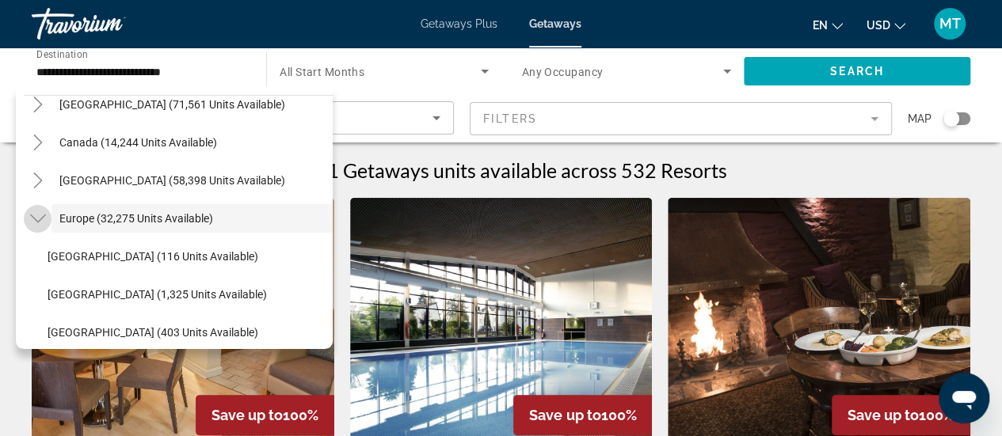
click at [41, 218] on icon "Toggle Europe (32,275 units available)" at bounding box center [37, 219] width 16 height 9
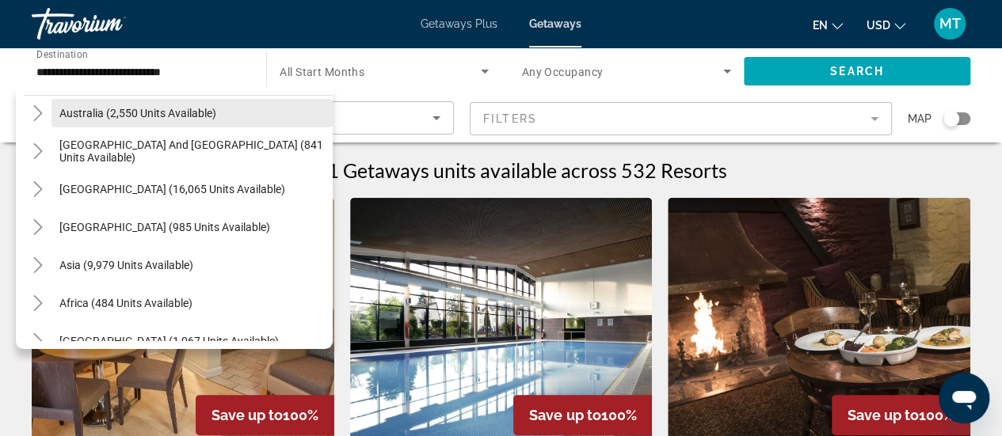
scroll to position [238, 0]
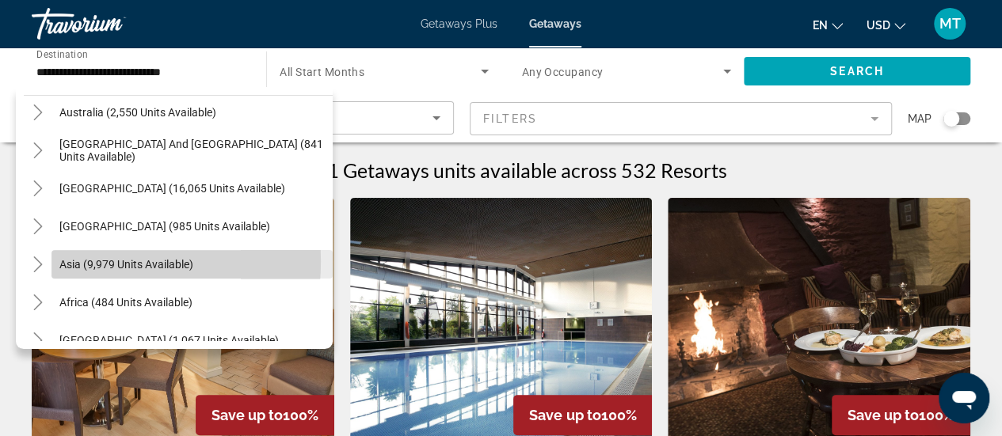
click at [79, 260] on span "Asia (9,979 units available)" at bounding box center [126, 264] width 134 height 13
type input "**********"
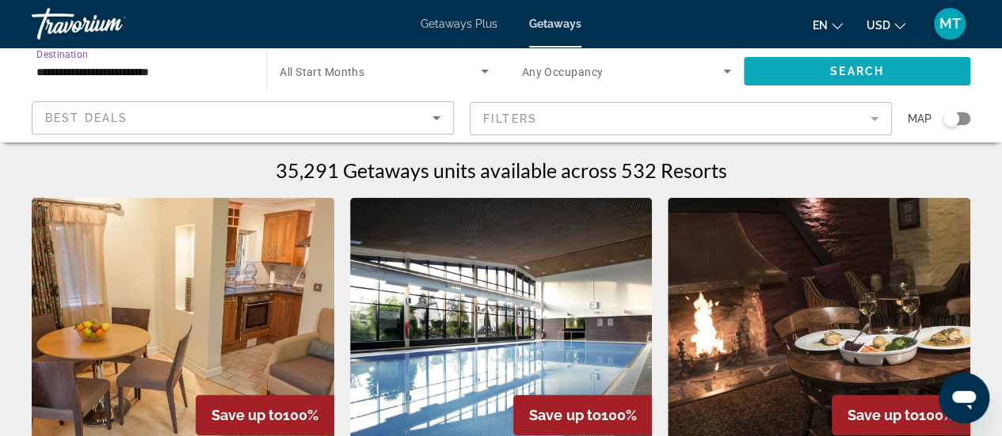
click at [827, 67] on span "Search widget" at bounding box center [856, 71] width 226 height 38
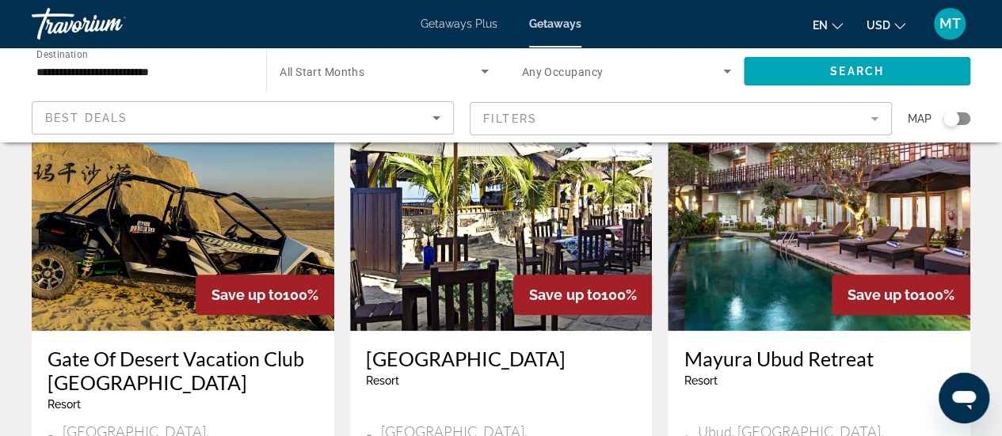
scroll to position [698, 0]
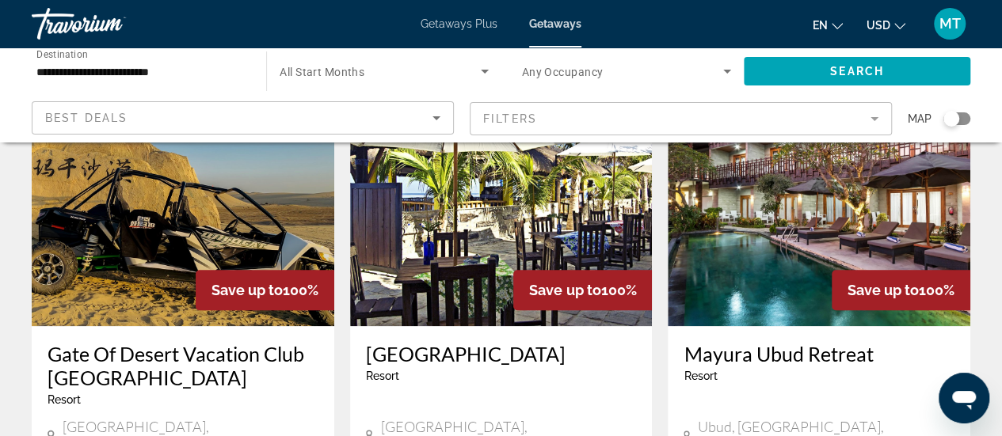
click at [513, 220] on img "Main content" at bounding box center [501, 199] width 302 height 253
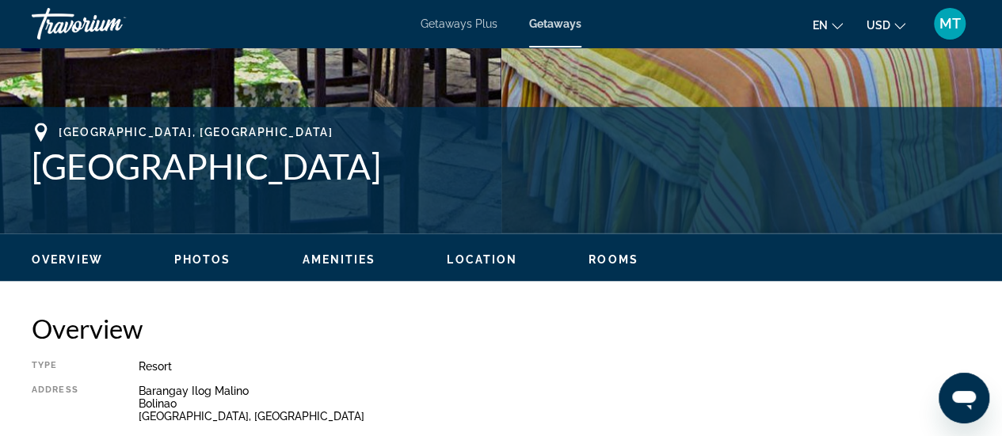
scroll to position [567, 0]
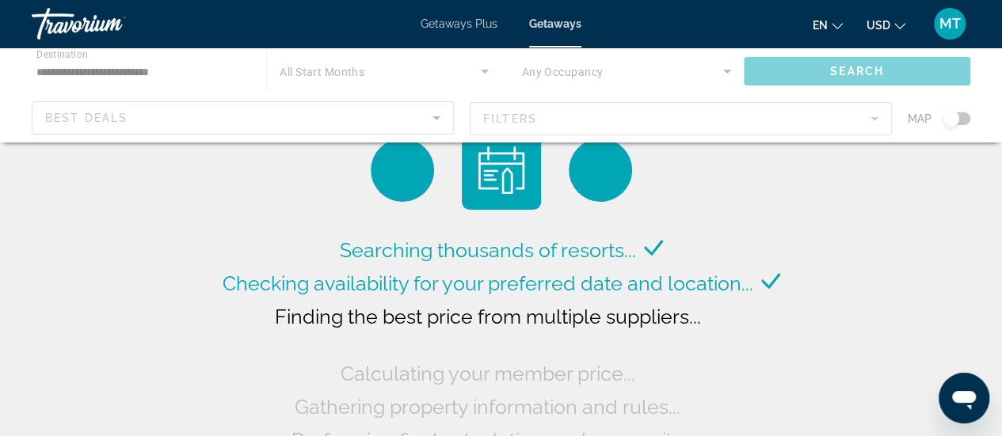
click at [117, 63] on div "Main content" at bounding box center [501, 95] width 1002 height 95
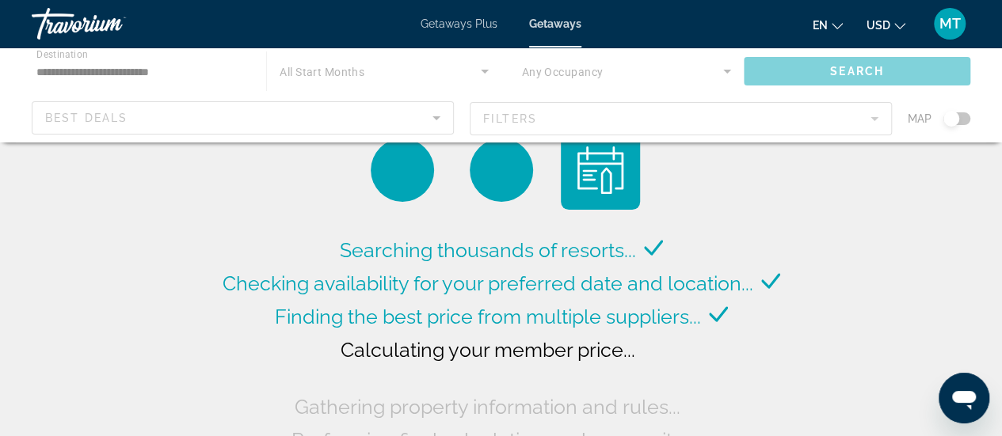
click at [108, 70] on div "Main content" at bounding box center [501, 95] width 1002 height 95
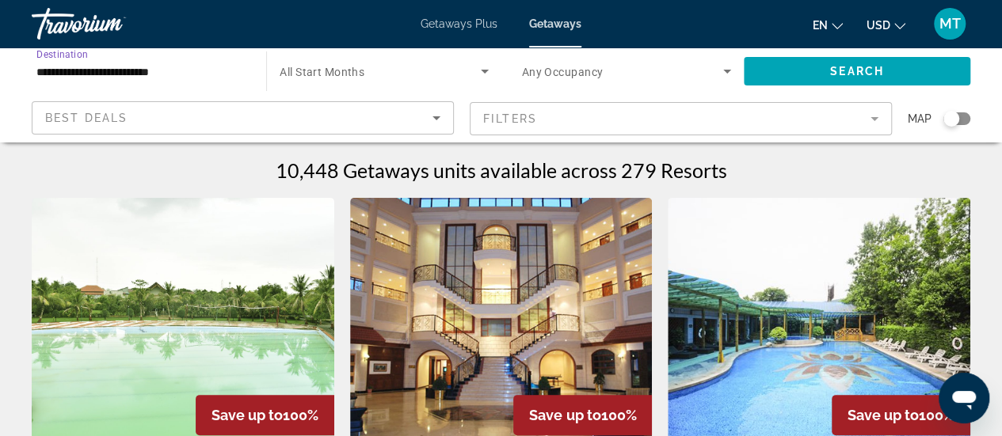
click at [108, 70] on input "**********" at bounding box center [140, 72] width 209 height 19
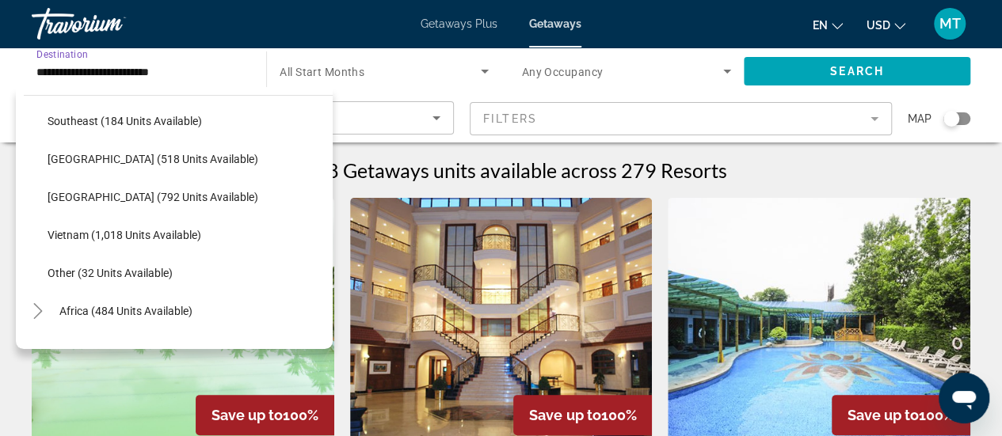
scroll to position [800, 0]
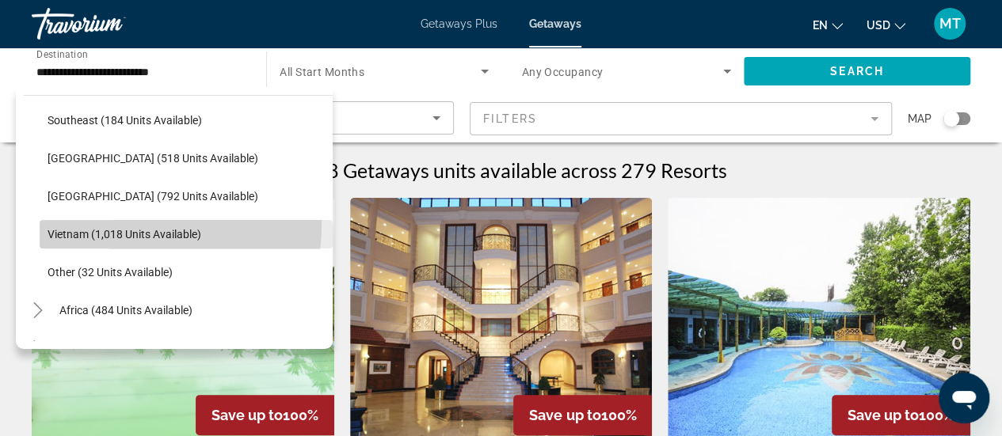
click at [114, 224] on span "Search widget" at bounding box center [186, 234] width 293 height 38
type input "**********"
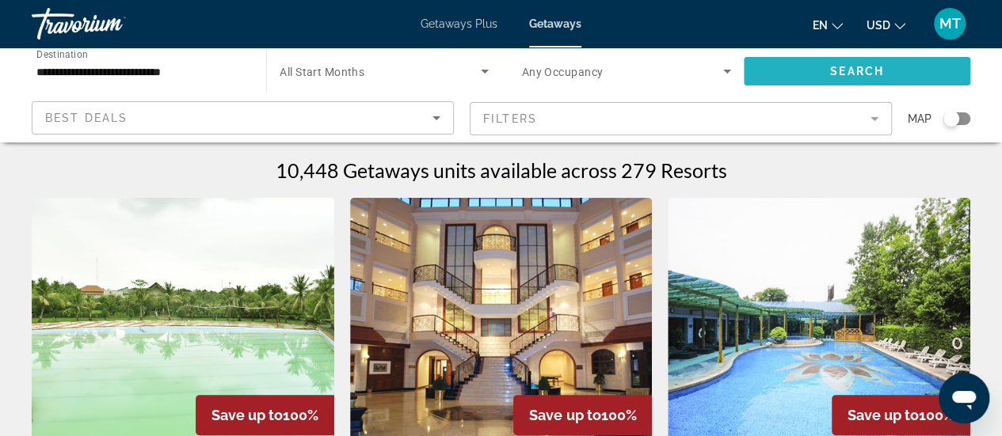
click at [827, 61] on span "Search widget" at bounding box center [856, 71] width 226 height 38
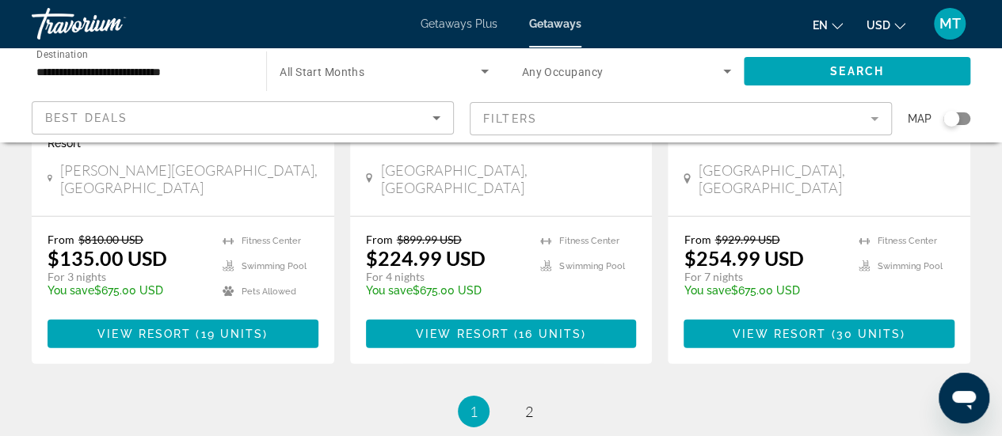
scroll to position [2240, 0]
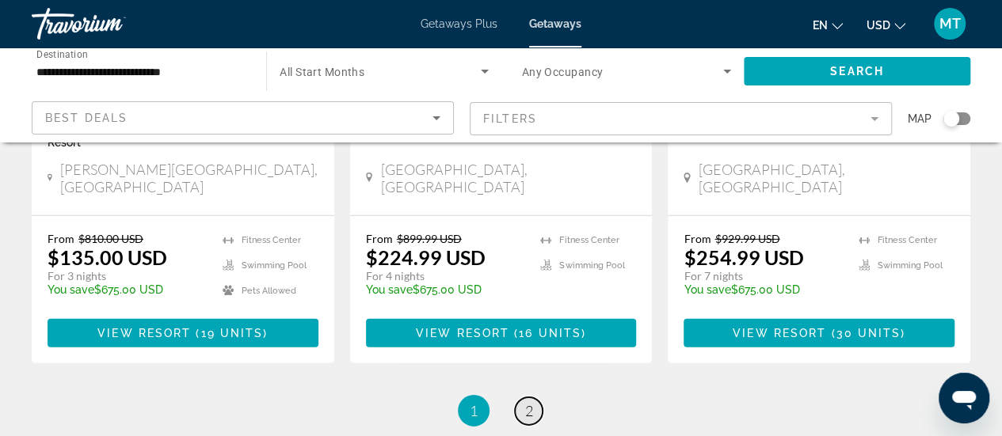
click at [527, 402] on span "2" at bounding box center [529, 410] width 8 height 17
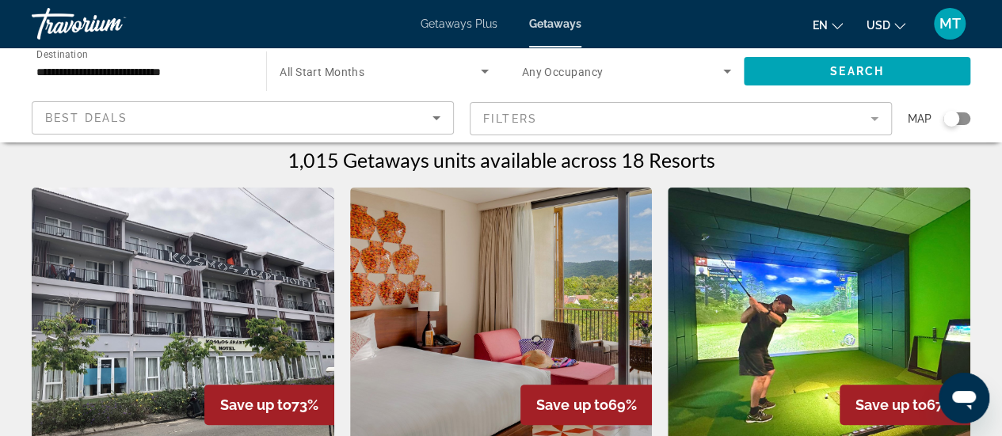
scroll to position [12, 0]
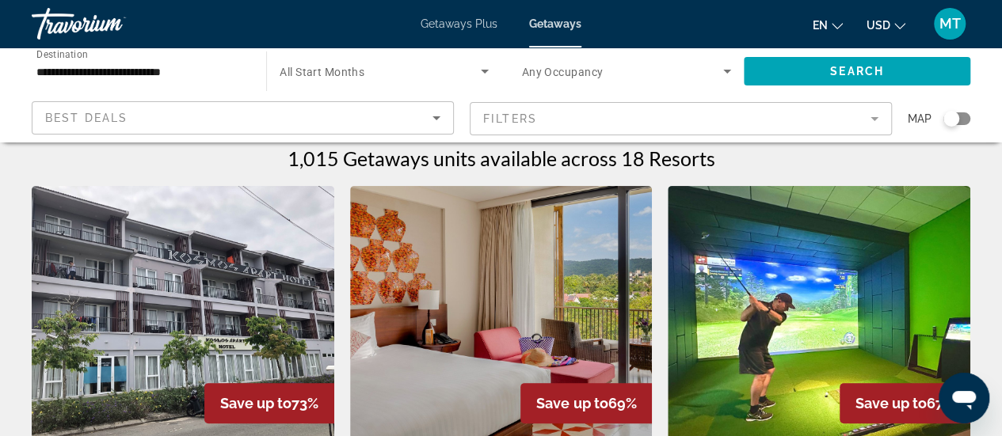
click at [762, 292] on img "Main content" at bounding box center [818, 312] width 302 height 253
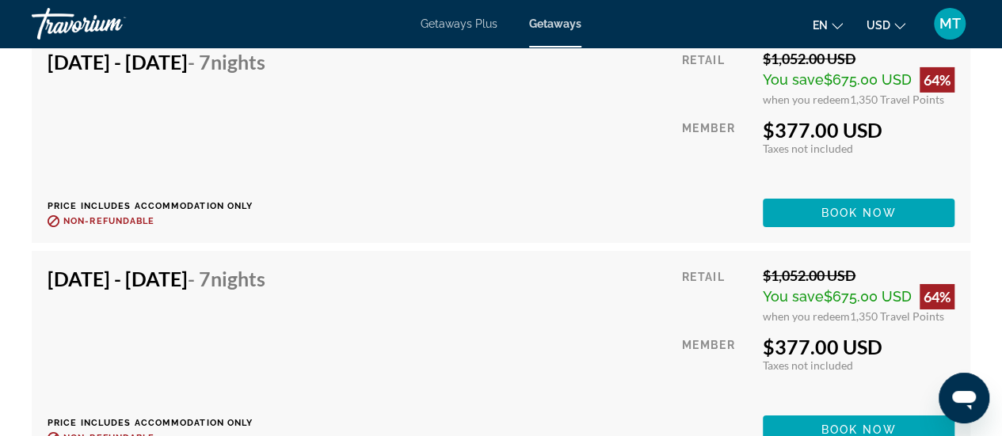
scroll to position [8665, 0]
